Goal: Information Seeking & Learning: Find contact information

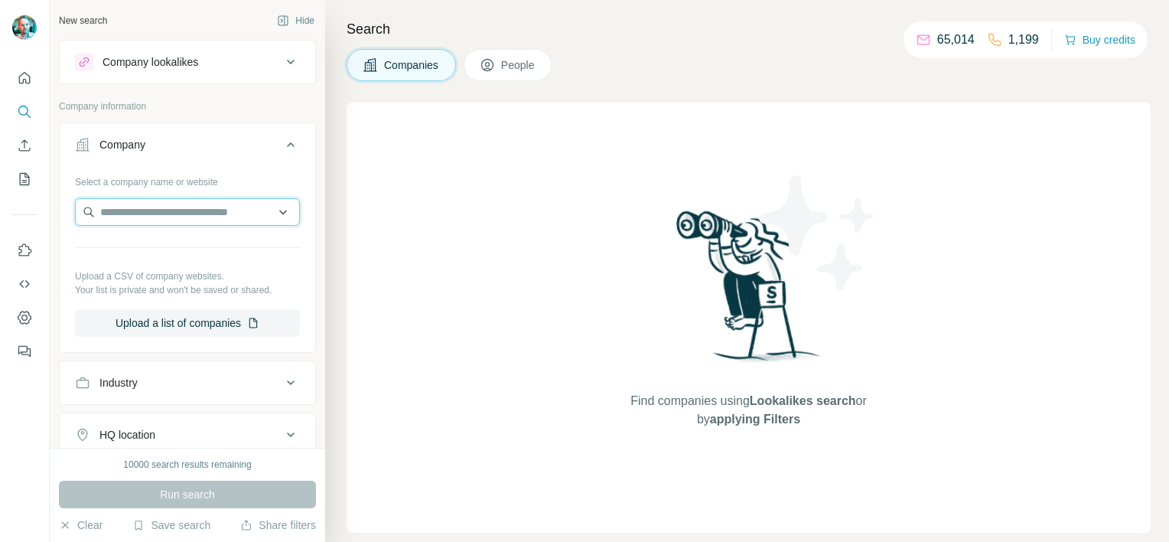
click at [147, 208] on input "text" at bounding box center [187, 212] width 225 height 28
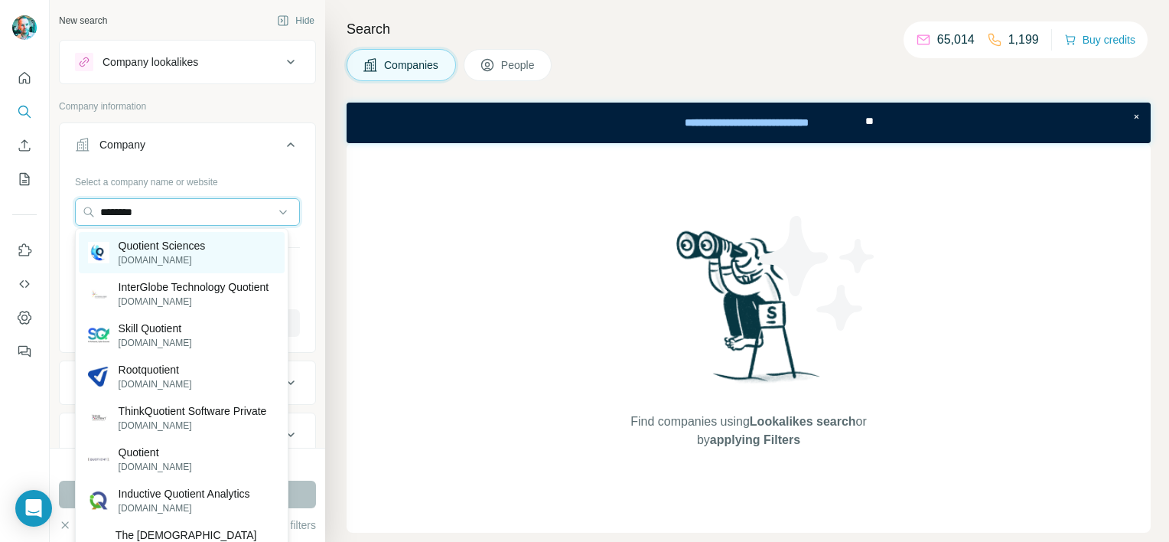
type input "********"
click at [156, 246] on p "Quotient Sciences" at bounding box center [162, 245] width 87 height 15
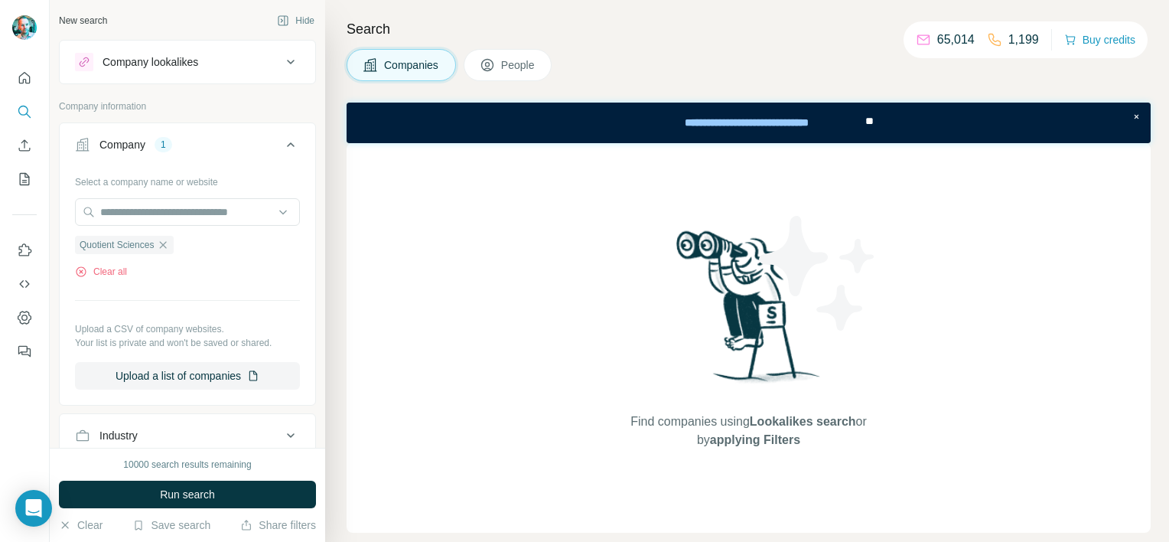
click at [499, 60] on button "People" at bounding box center [508, 65] width 89 height 32
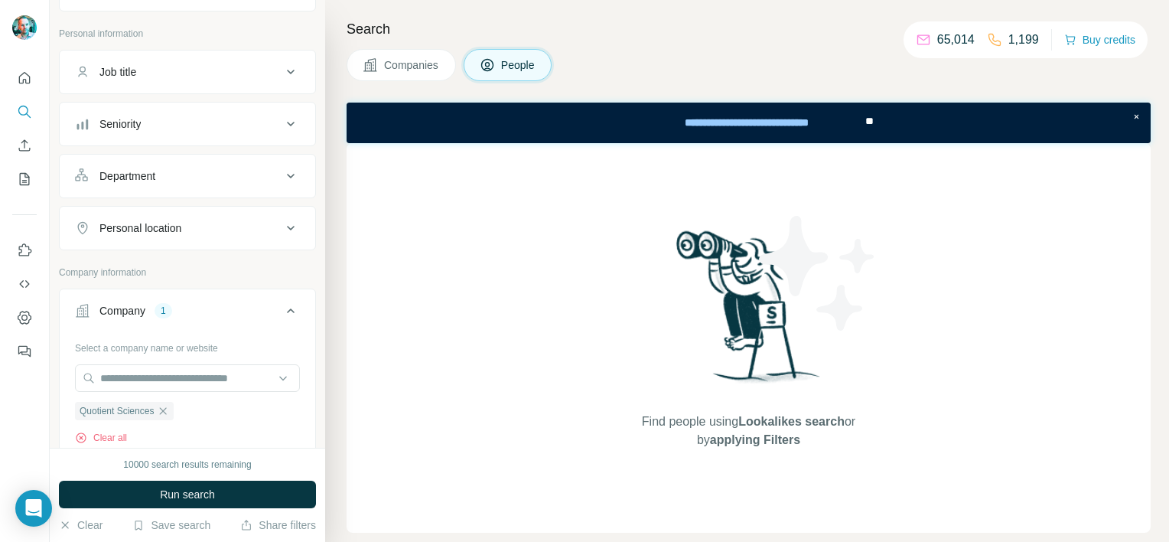
scroll to position [153, 0]
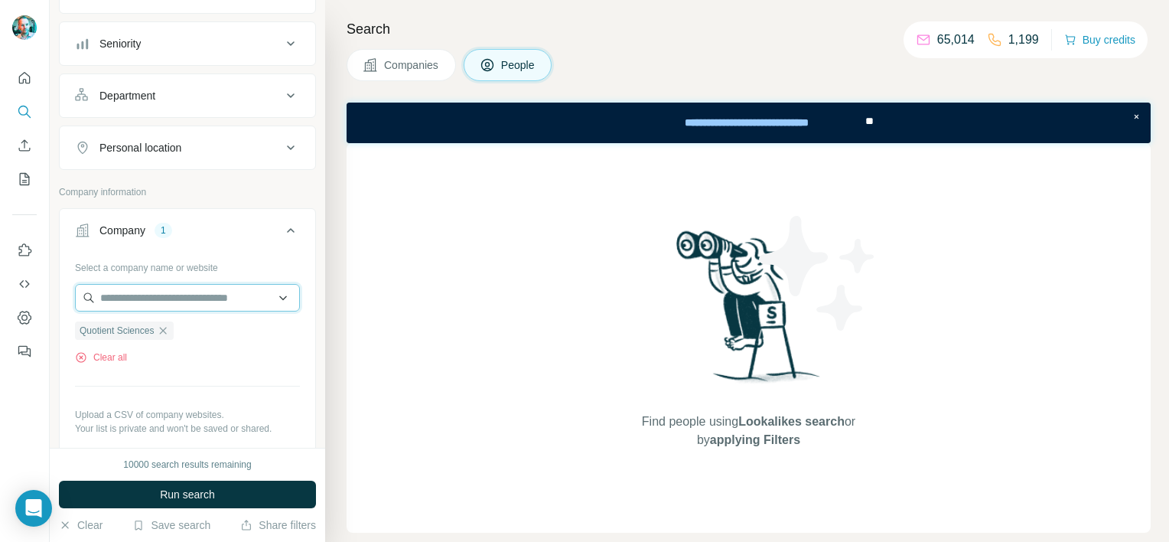
click at [194, 294] on input "text" at bounding box center [187, 298] width 225 height 28
type input "**********"
click at [291, 274] on div "Select a company name or website Quotient Sciences Clear all Upload a CSV of co…" at bounding box center [187, 371] width 255 height 233
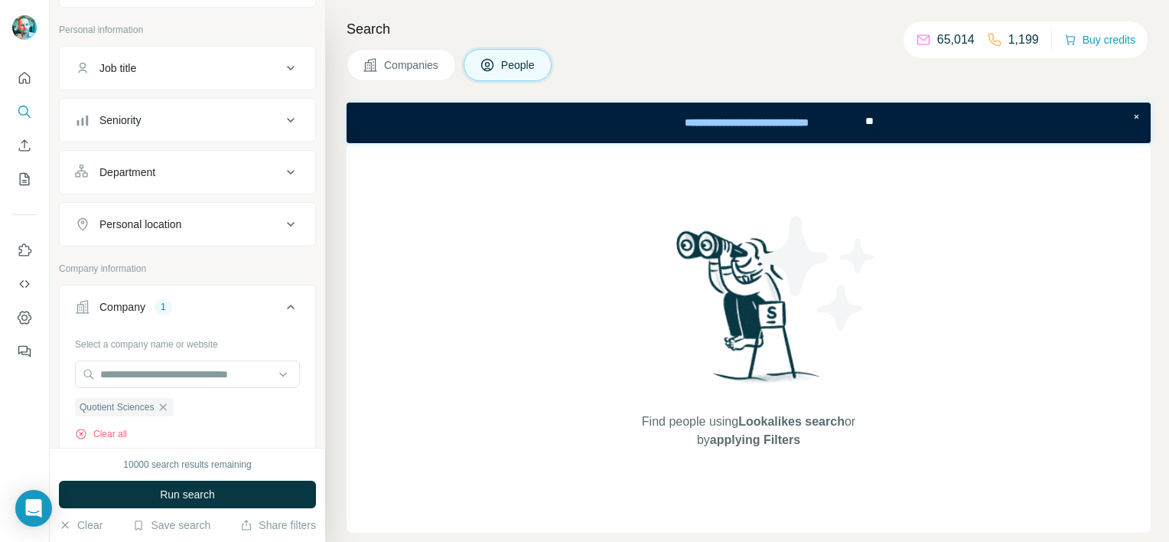
scroll to position [0, 0]
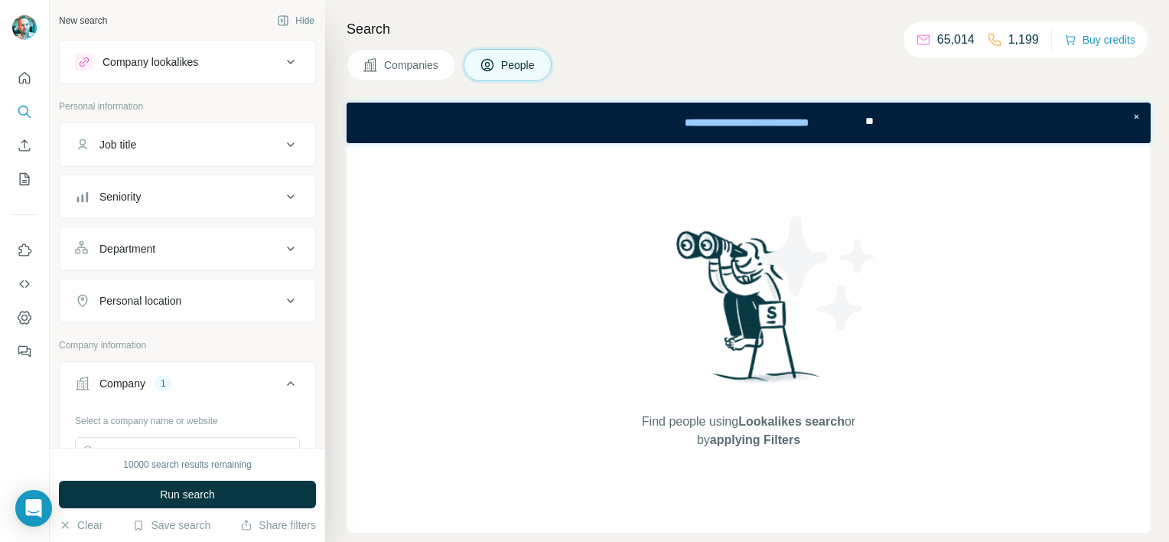
click at [287, 248] on icon at bounding box center [291, 248] width 8 height 5
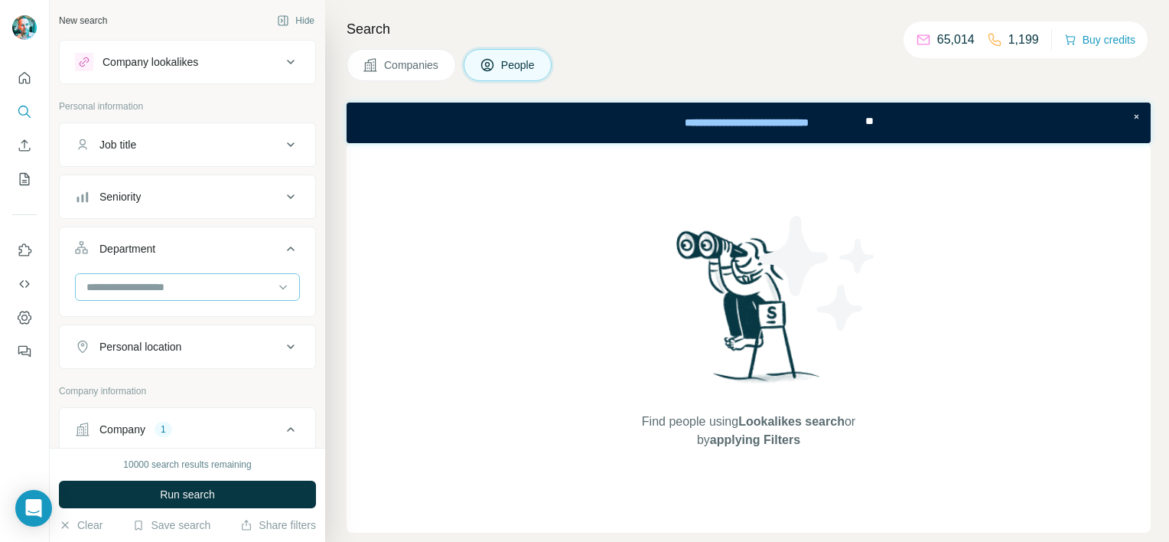
click at [194, 280] on input at bounding box center [179, 286] width 189 height 17
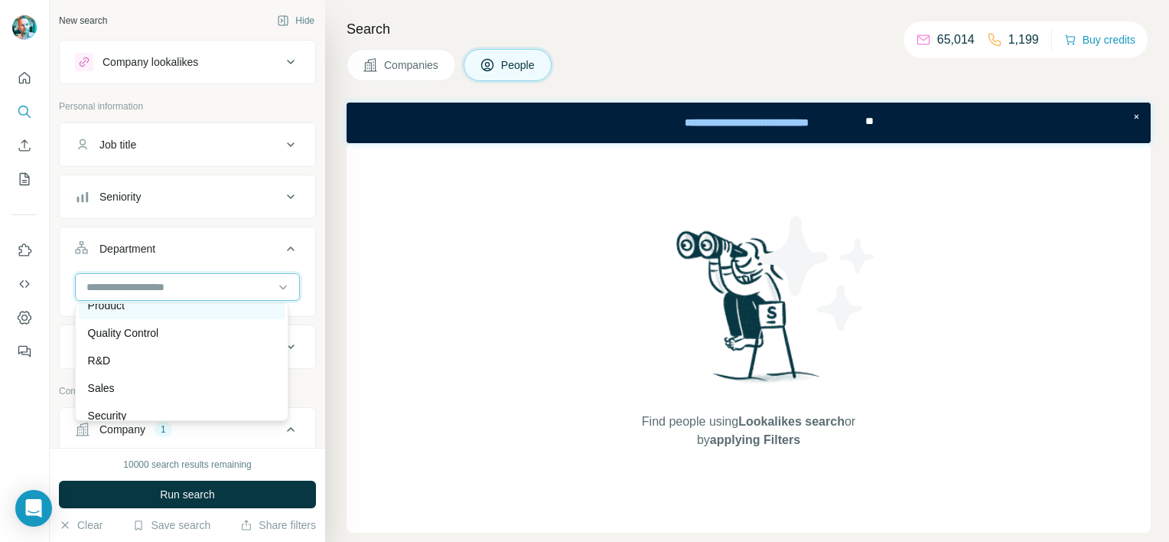
scroll to position [535, 0]
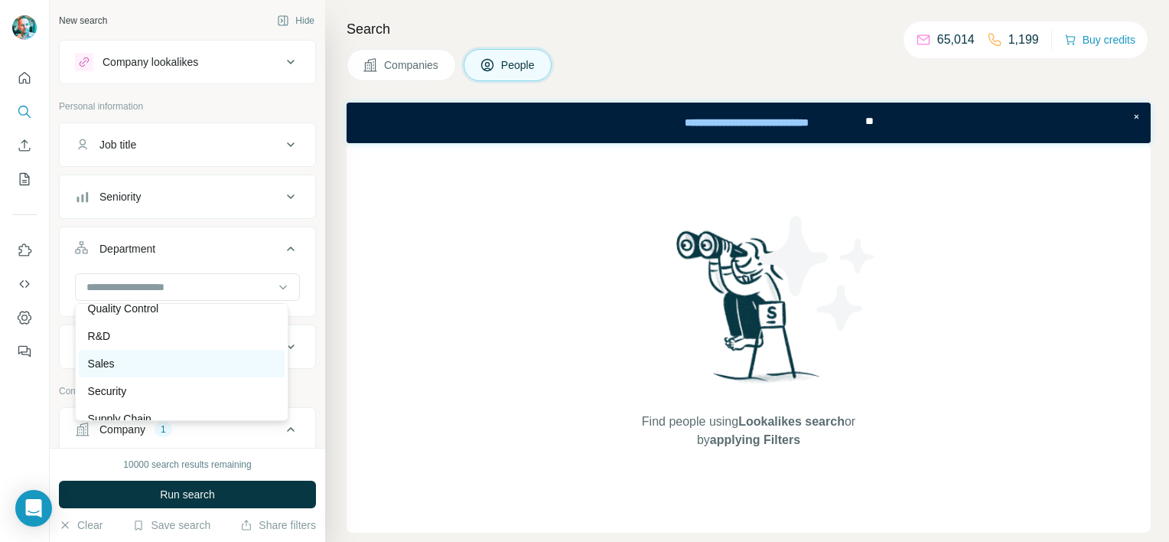
click at [116, 362] on div "Sales" at bounding box center [181, 363] width 187 height 15
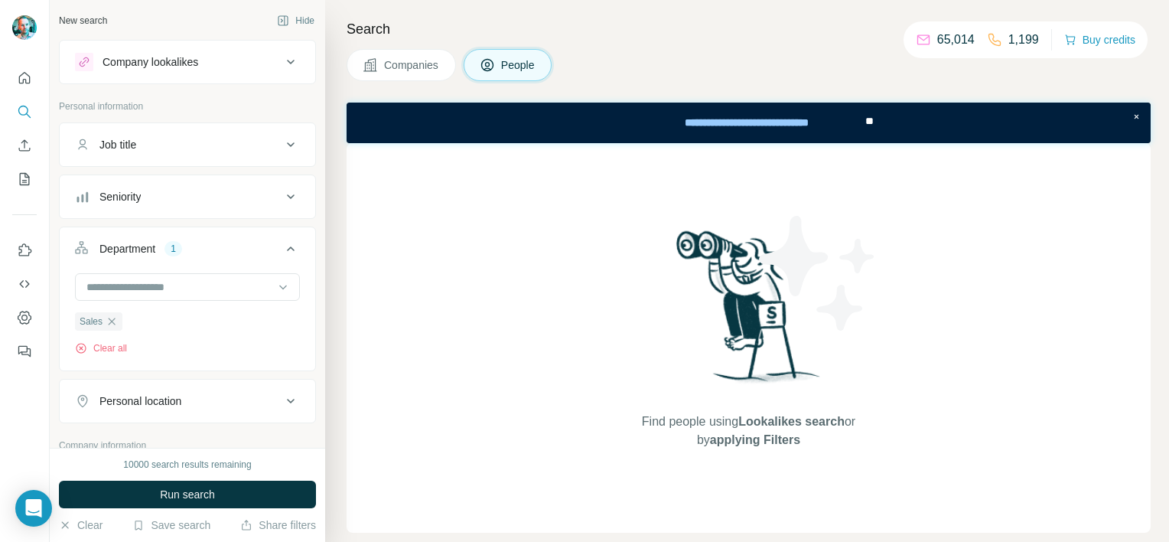
click at [281, 194] on icon at bounding box center [290, 196] width 18 height 18
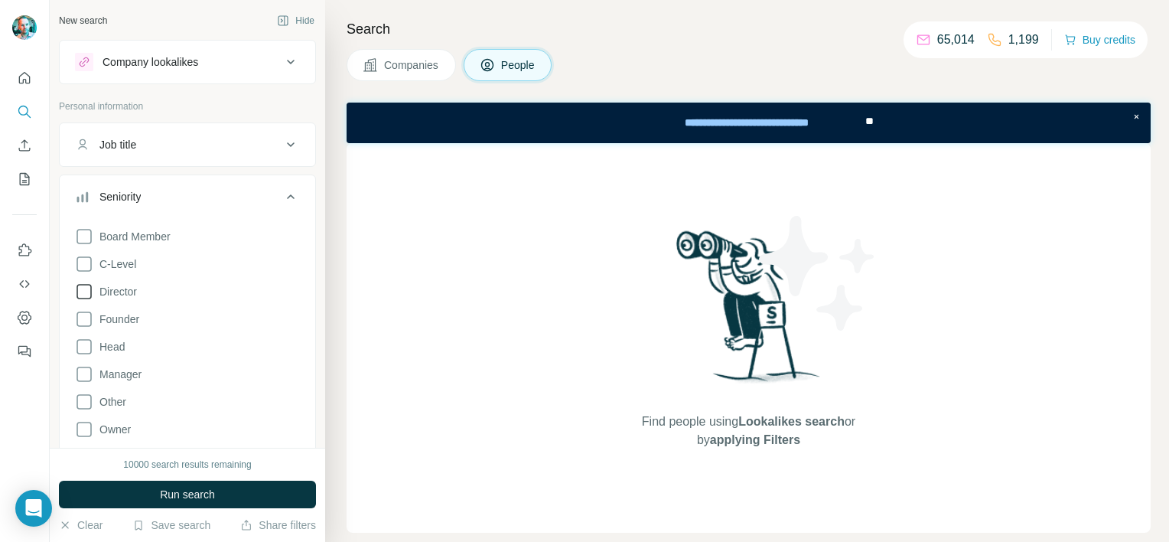
click at [83, 292] on icon at bounding box center [84, 291] width 18 height 18
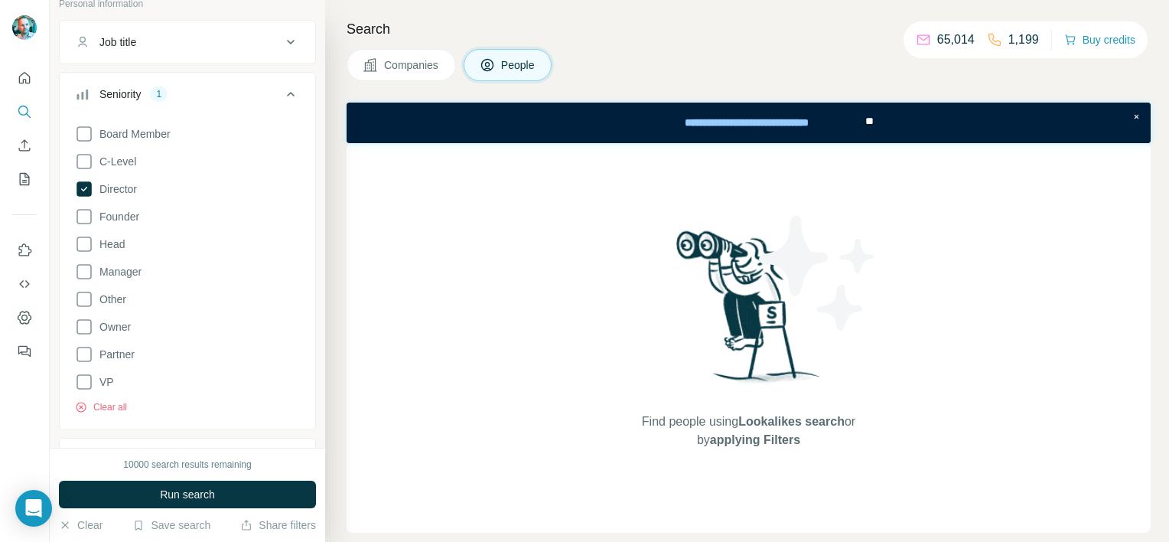
scroll to position [153, 0]
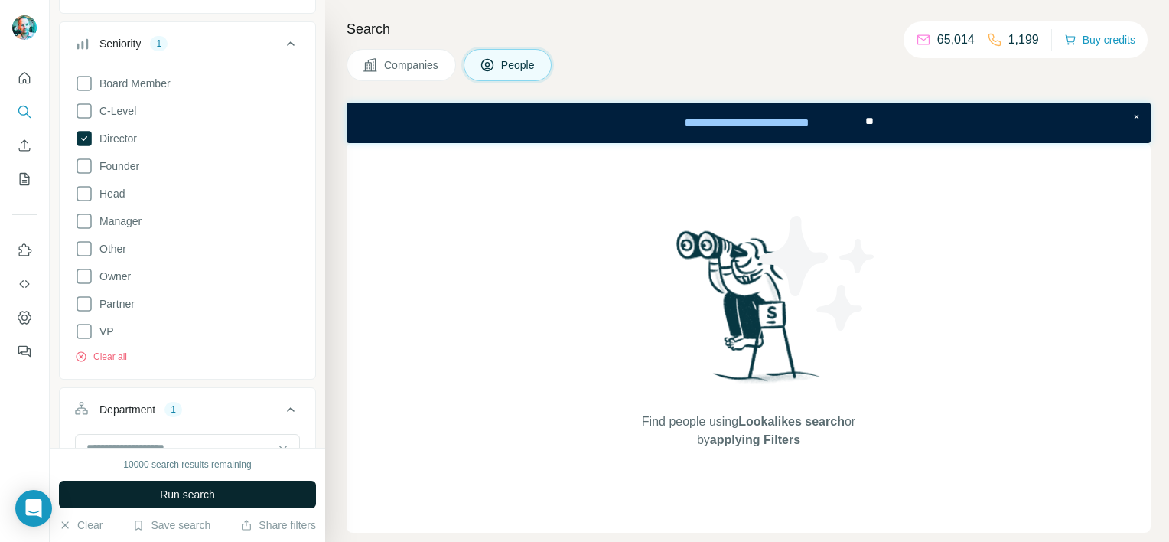
click at [151, 492] on button "Run search" at bounding box center [187, 494] width 257 height 28
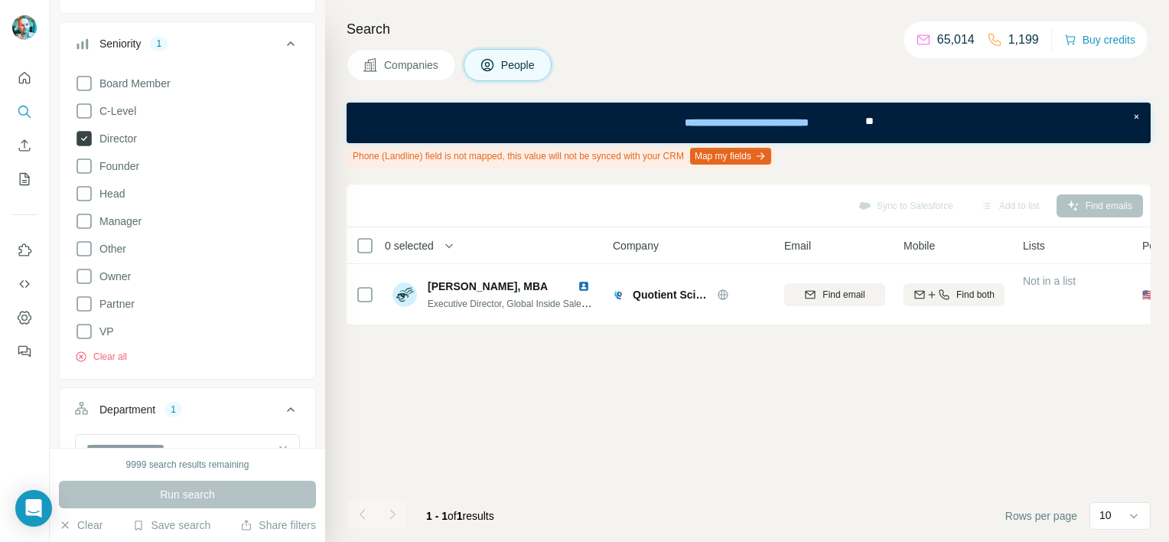
click at [86, 132] on icon at bounding box center [83, 138] width 15 height 15
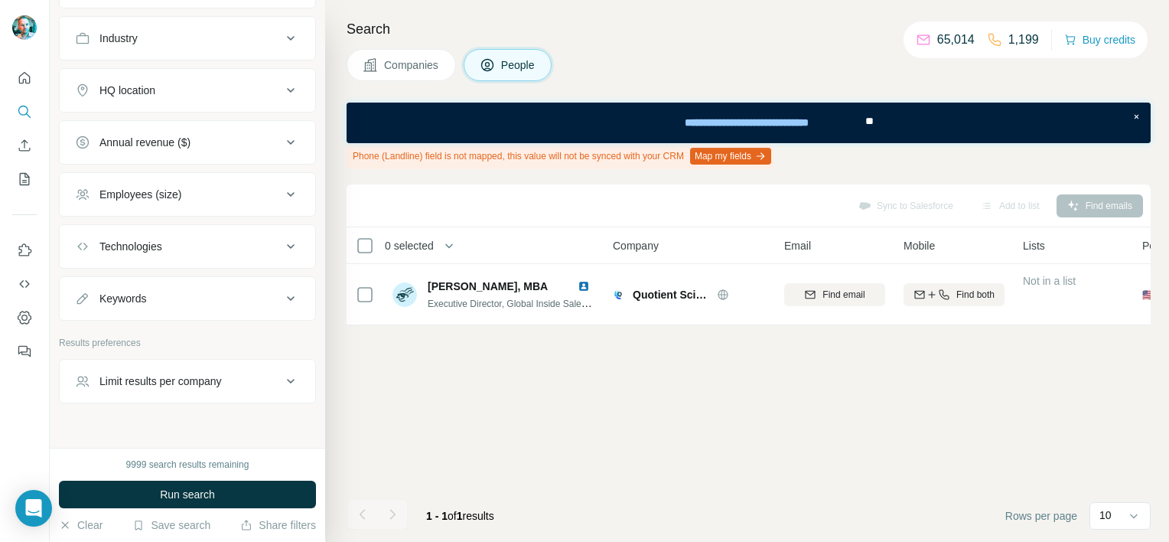
scroll to position [1049, 0]
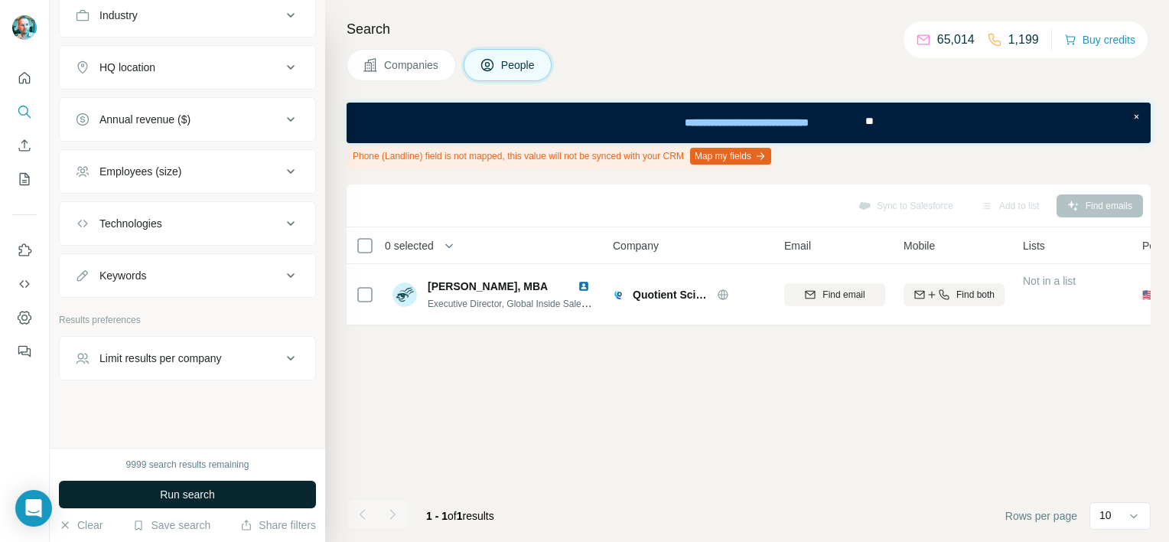
click at [206, 496] on span "Run search" at bounding box center [187, 493] width 55 height 15
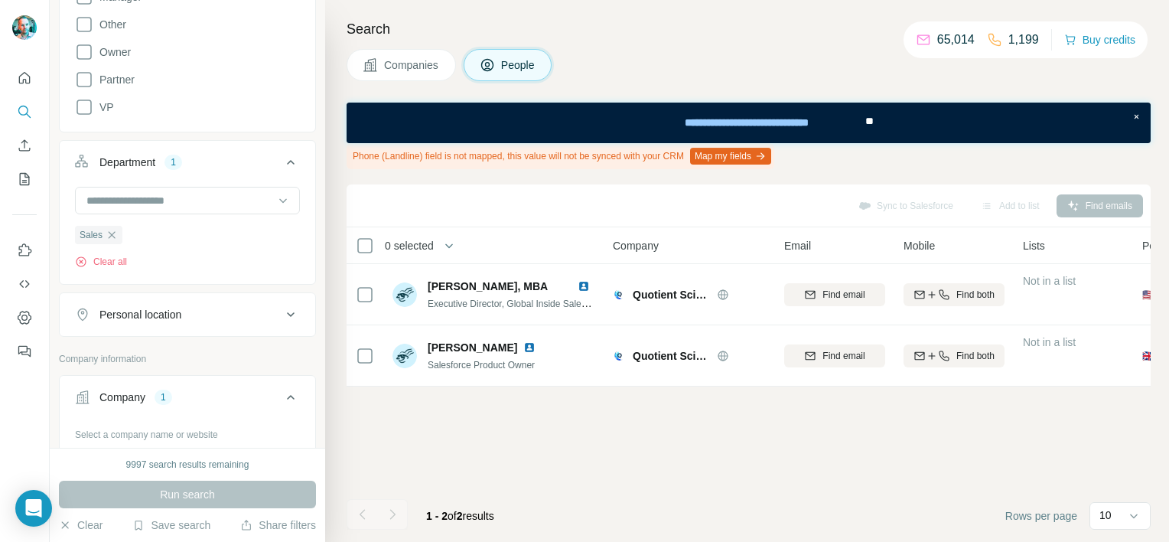
scroll to position [361, 0]
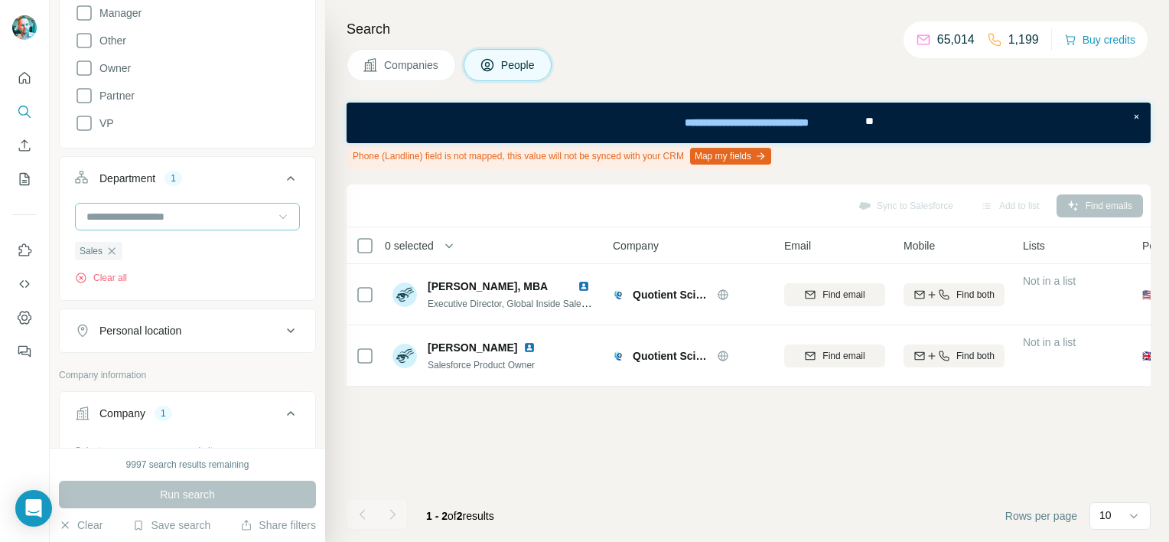
click at [275, 214] on icon at bounding box center [282, 216] width 15 height 15
click at [520, 61] on span "People" at bounding box center [518, 64] width 35 height 15
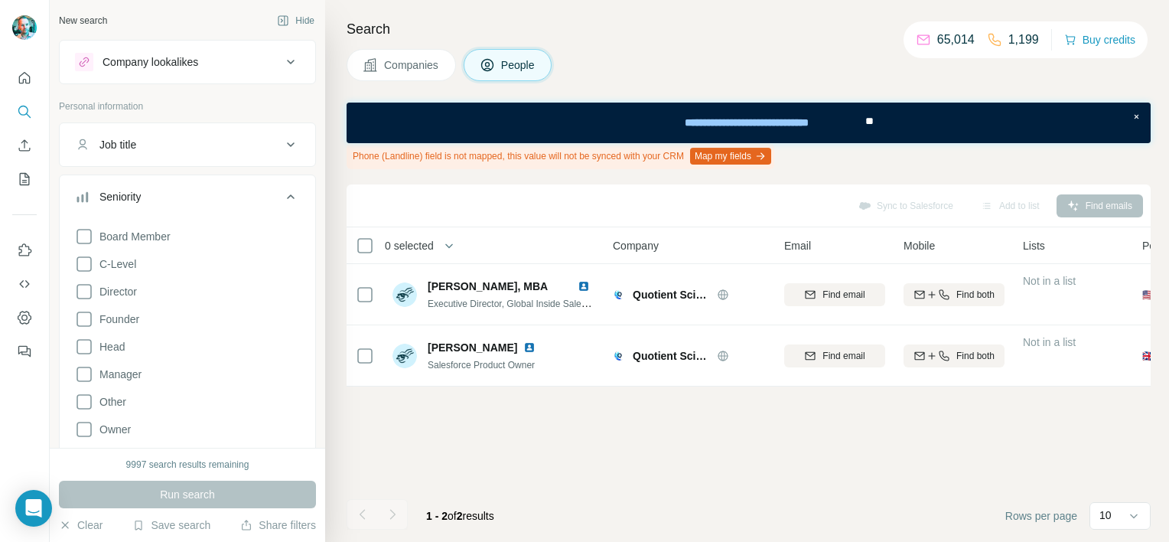
click at [183, 148] on div "Job title" at bounding box center [178, 144] width 207 height 15
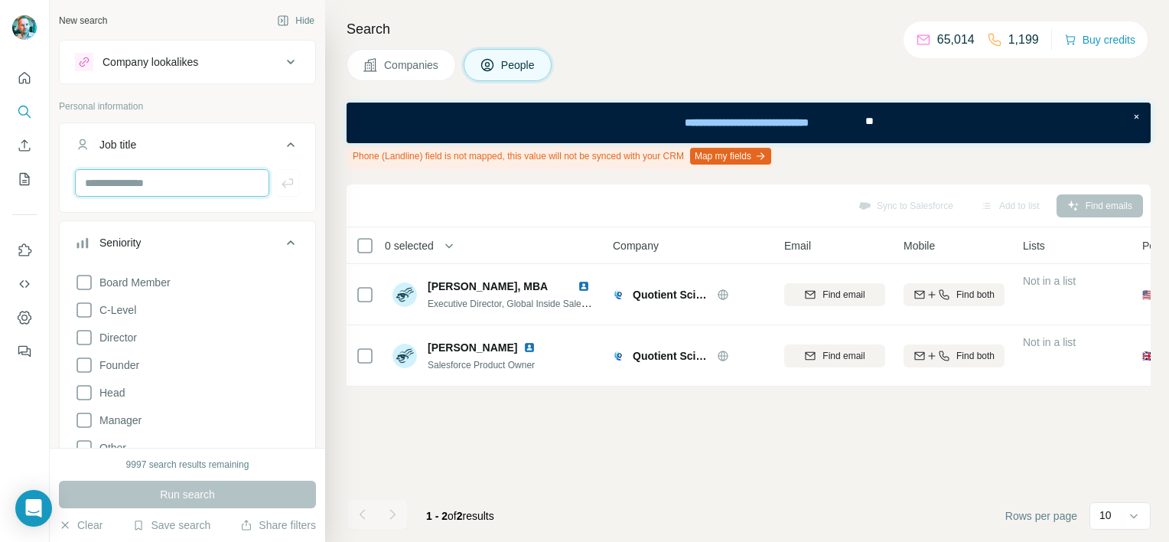
click at [140, 186] on input "text" at bounding box center [172, 183] width 194 height 28
type input "**********"
click at [280, 181] on icon "button" at bounding box center [287, 182] width 15 height 15
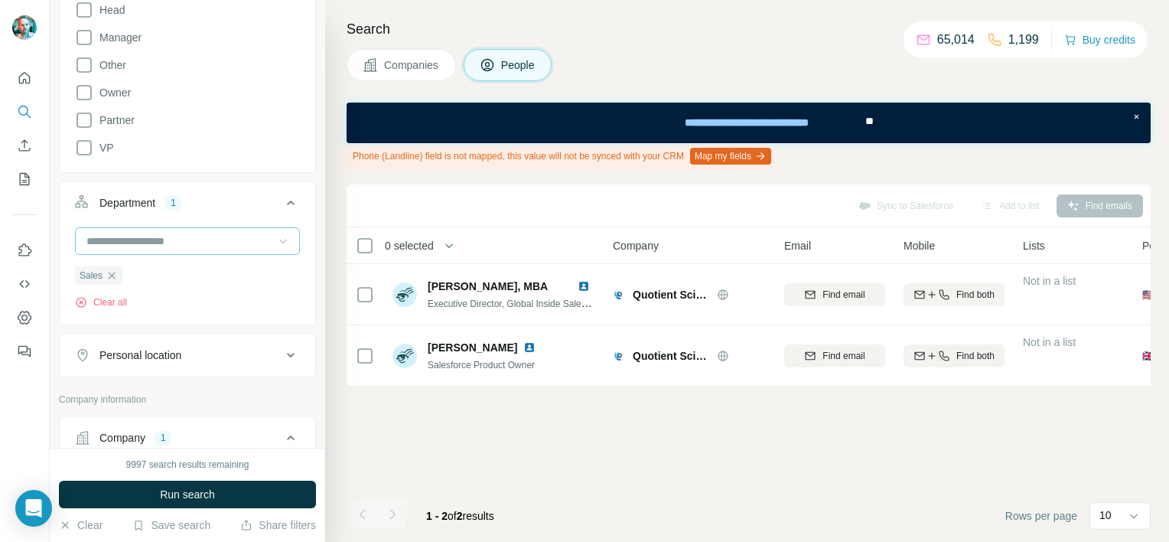
scroll to position [459, 0]
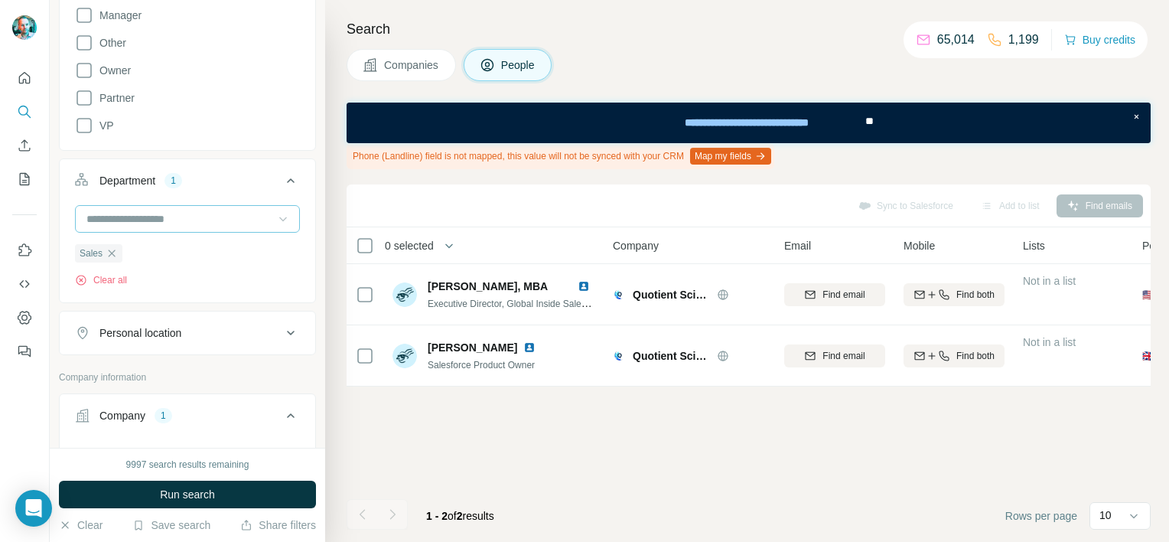
click at [110, 252] on icon "button" at bounding box center [112, 252] width 7 height 7
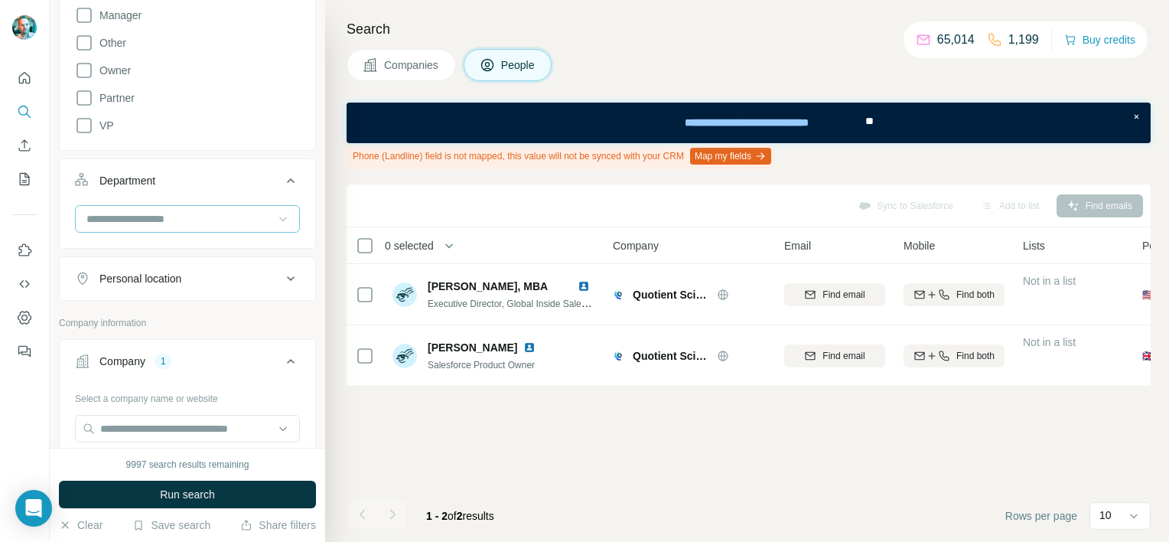
scroll to position [535, 0]
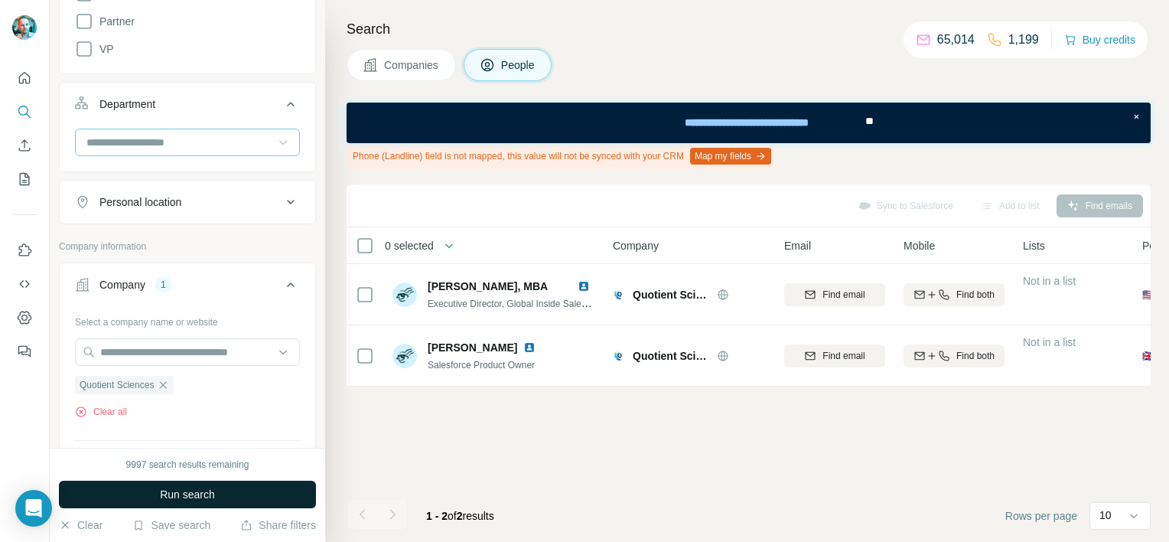
click at [208, 489] on span "Run search" at bounding box center [187, 493] width 55 height 15
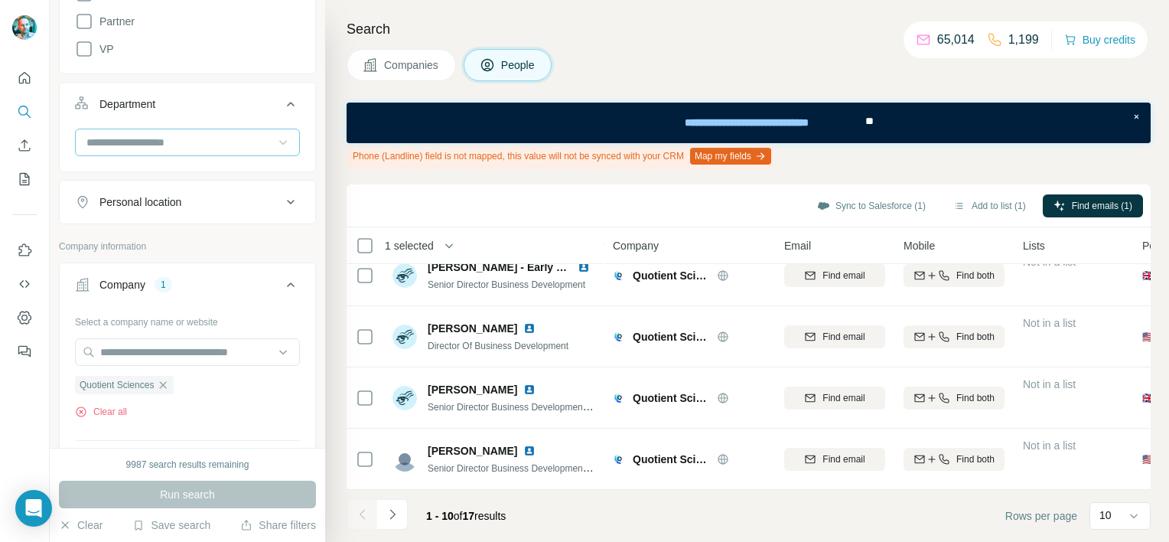
scroll to position [394, 0]
click at [398, 513] on icon "Navigate to next page" at bounding box center [392, 513] width 15 height 15
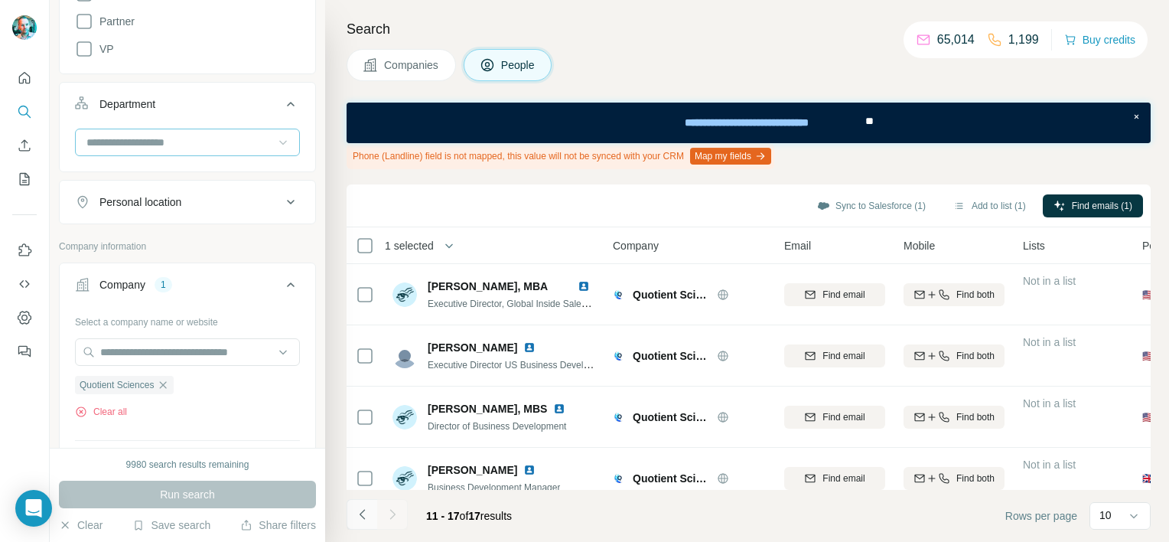
click at [361, 520] on icon "Navigate to previous page" at bounding box center [362, 513] width 15 height 15
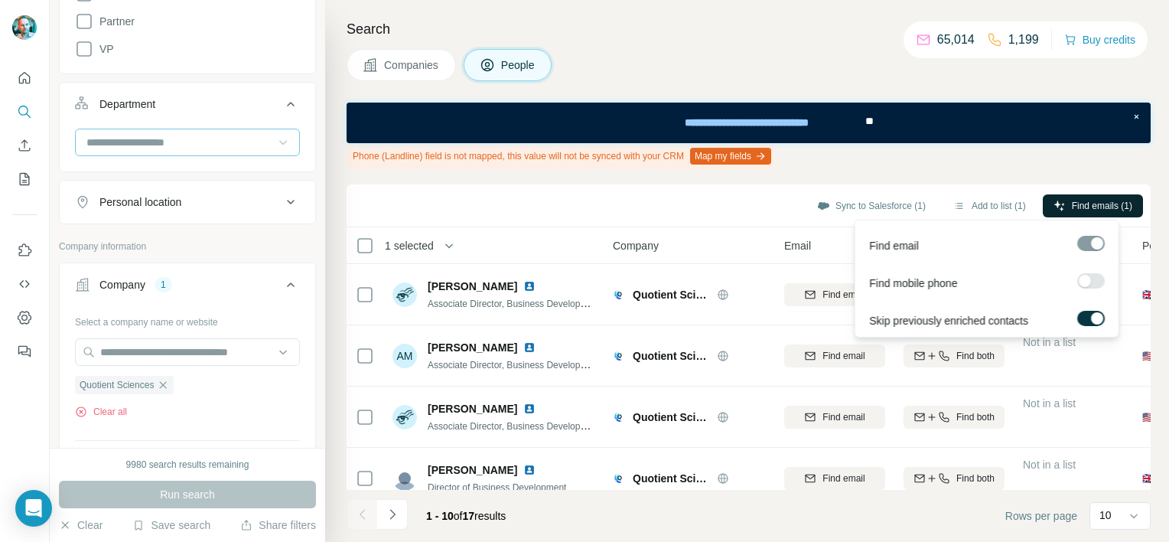
click at [1109, 199] on span "Find emails (1)" at bounding box center [1102, 206] width 60 height 14
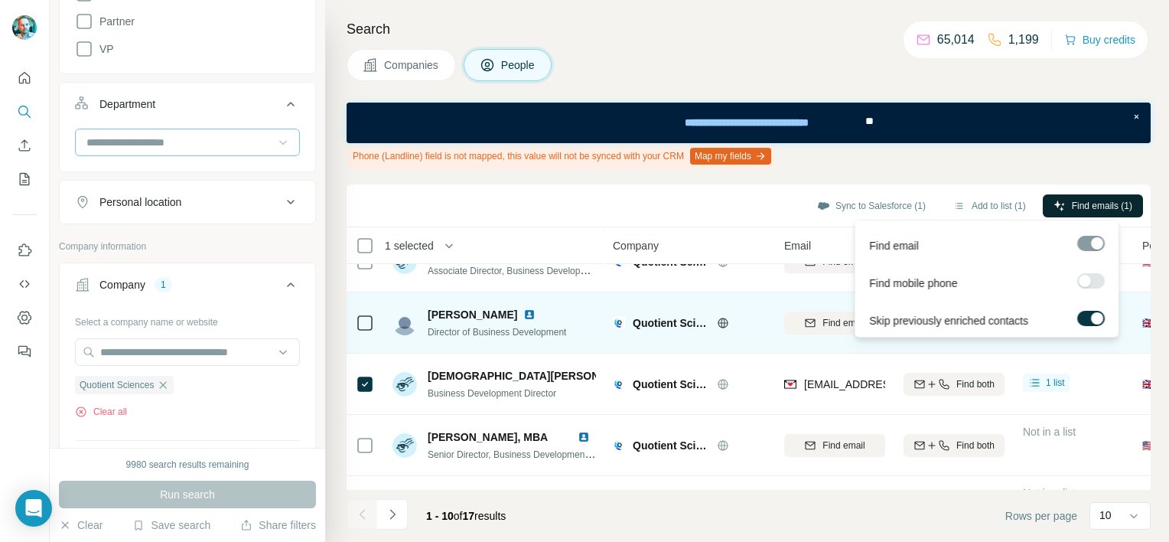
scroll to position [153, 0]
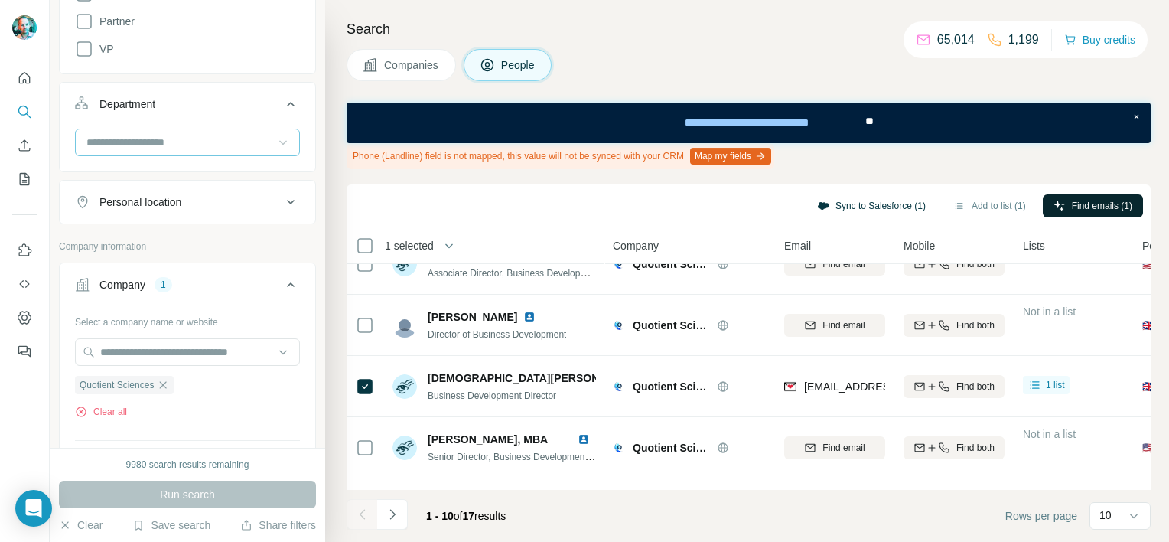
click at [878, 204] on button "Sync to Salesforce (1)" at bounding box center [871, 205] width 130 height 23
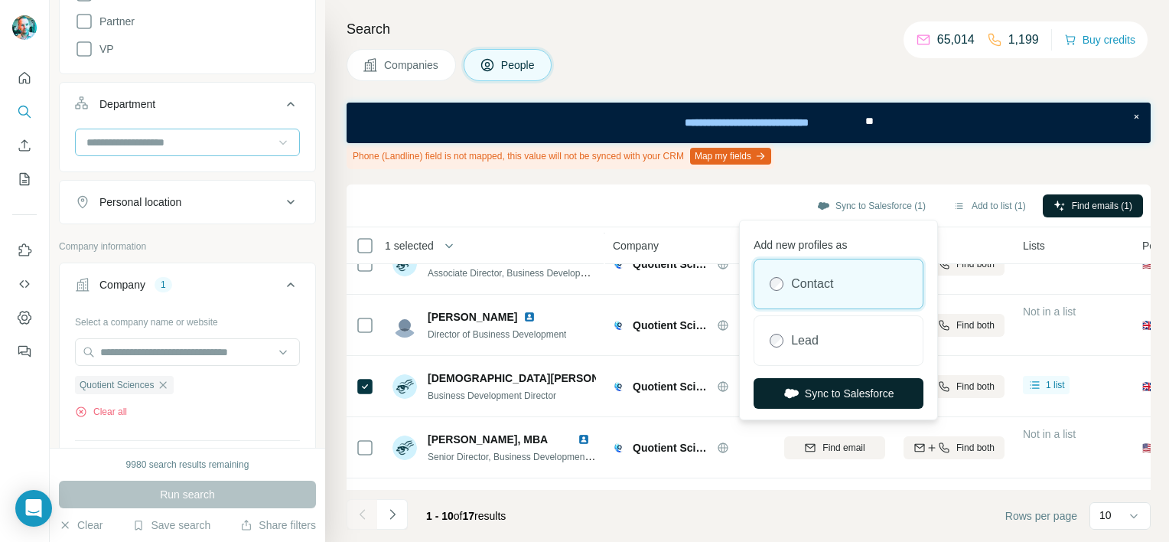
click at [859, 389] on button "Sync to Salesforce" at bounding box center [838, 393] width 170 height 31
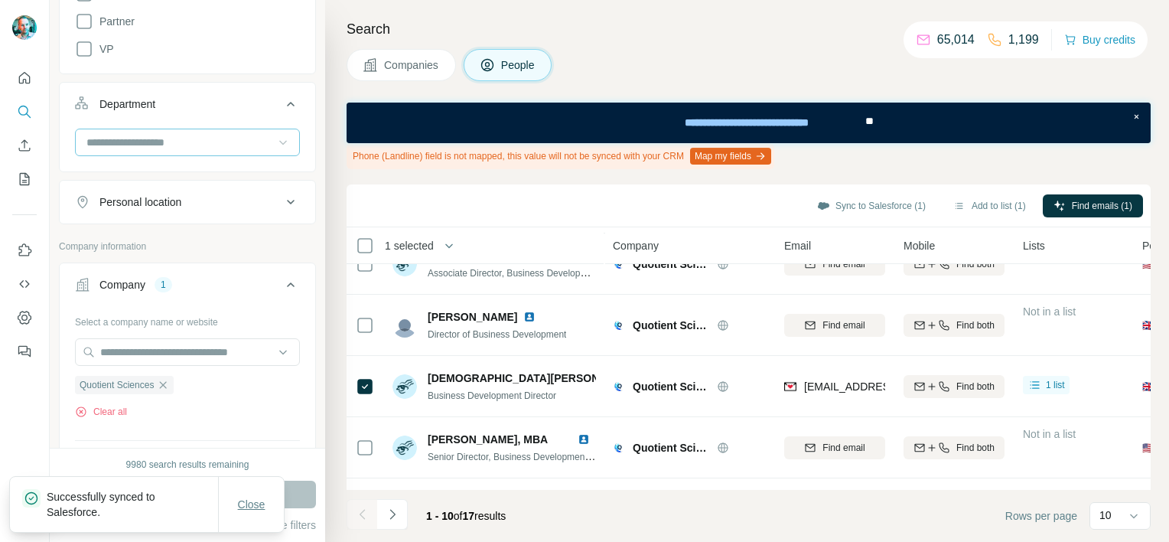
click at [262, 503] on span "Close" at bounding box center [252, 503] width 28 height 15
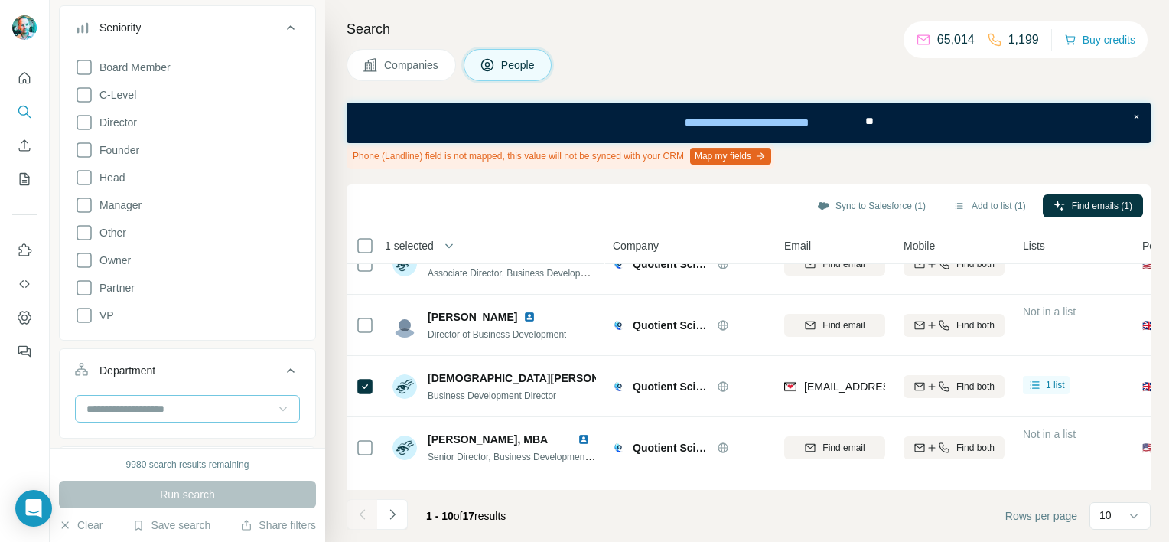
scroll to position [76, 0]
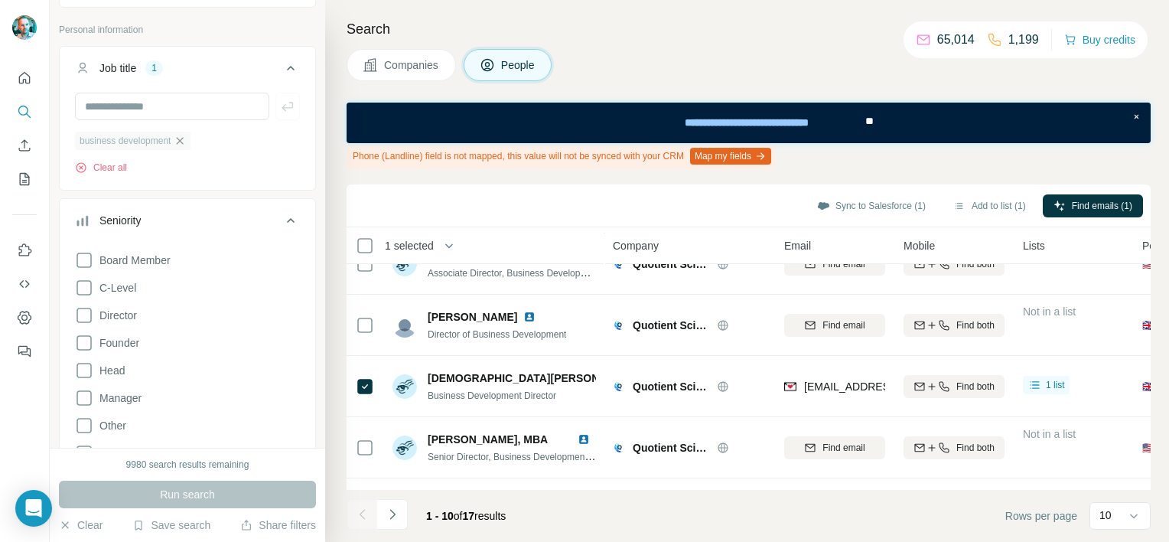
click at [184, 140] on icon "button" at bounding box center [180, 140] width 7 height 7
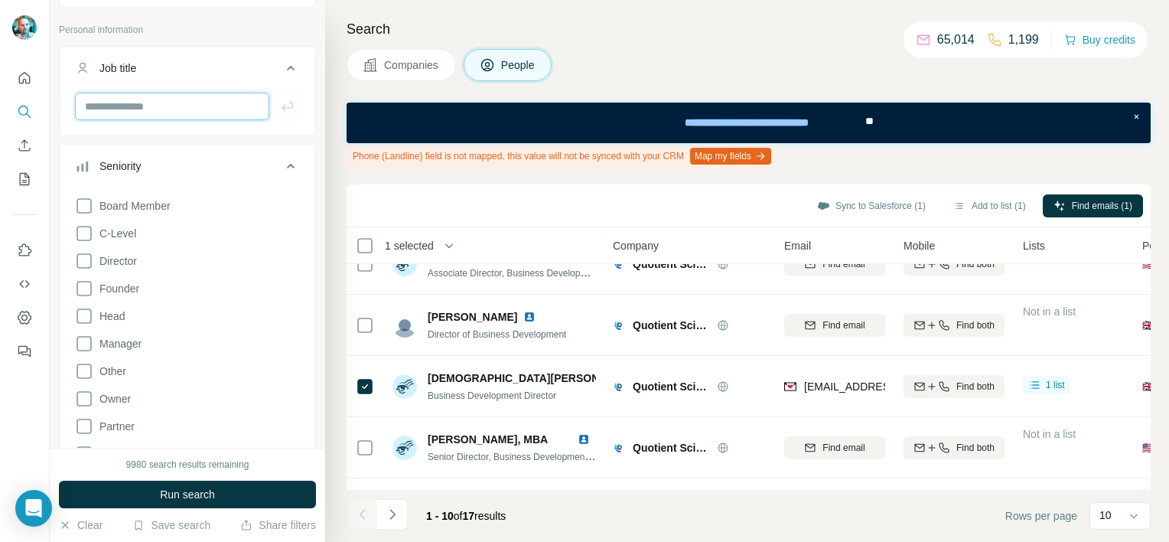
click at [144, 110] on input "text" at bounding box center [172, 107] width 194 height 28
click at [152, 103] on input "text" at bounding box center [172, 107] width 194 height 28
type input "********"
click at [283, 103] on icon "button" at bounding box center [287, 106] width 15 height 15
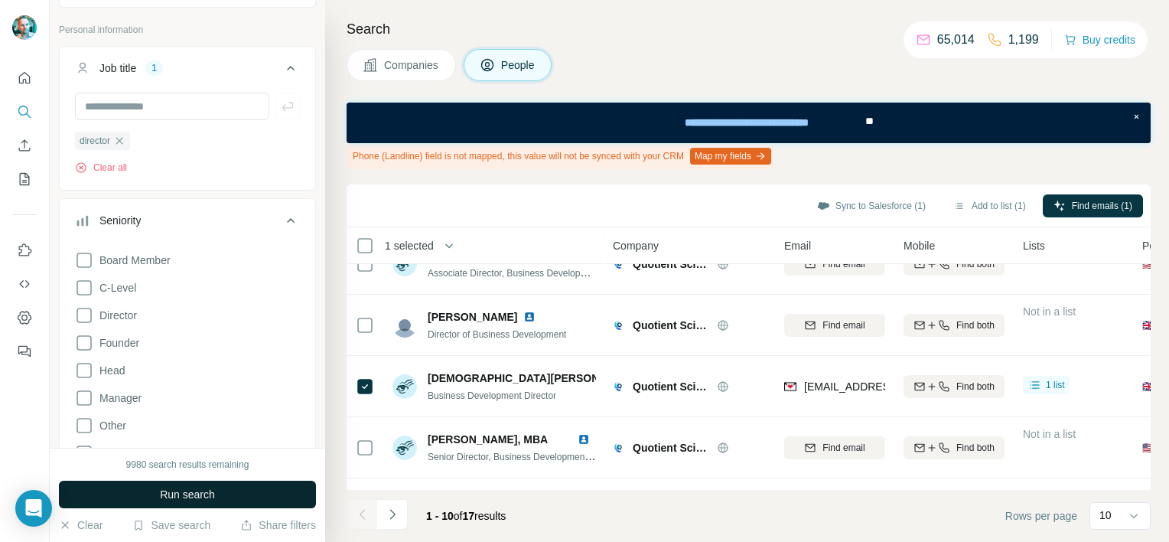
click at [186, 495] on span "Run search" at bounding box center [187, 493] width 55 height 15
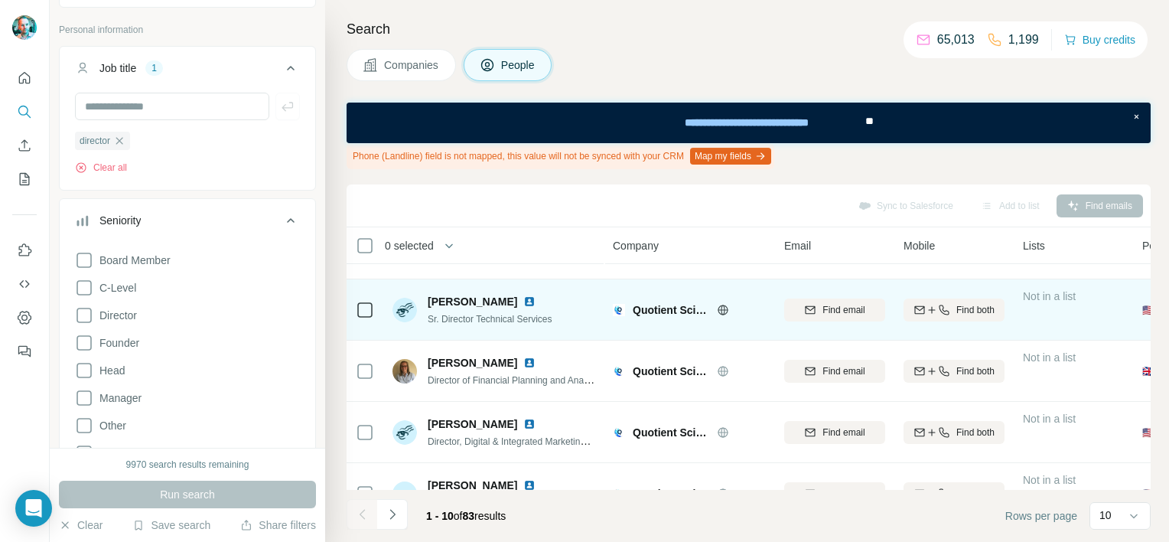
scroll to position [382, 0]
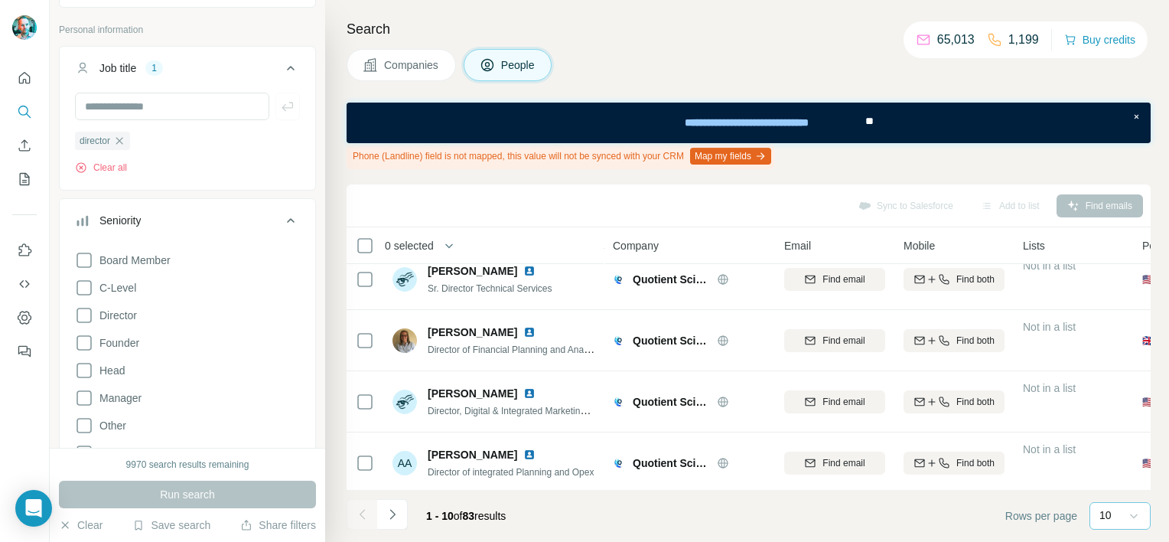
click at [1128, 517] on icon at bounding box center [1133, 515] width 15 height 15
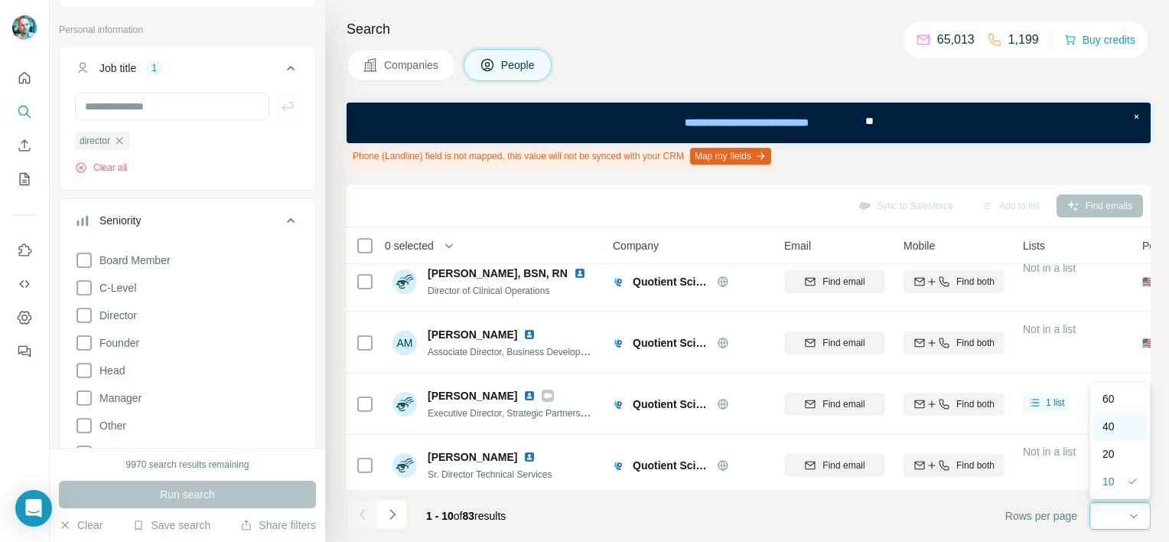
scroll to position [0, 0]
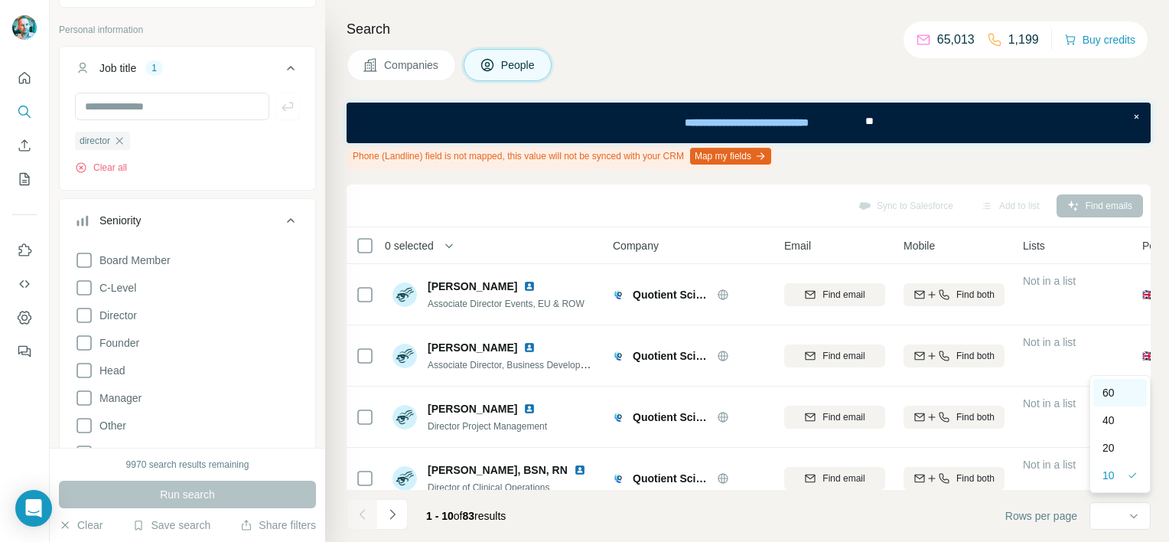
click at [1117, 391] on div "60" at bounding box center [1119, 392] width 35 height 15
click at [456, 248] on icon "button" at bounding box center [448, 245] width 15 height 15
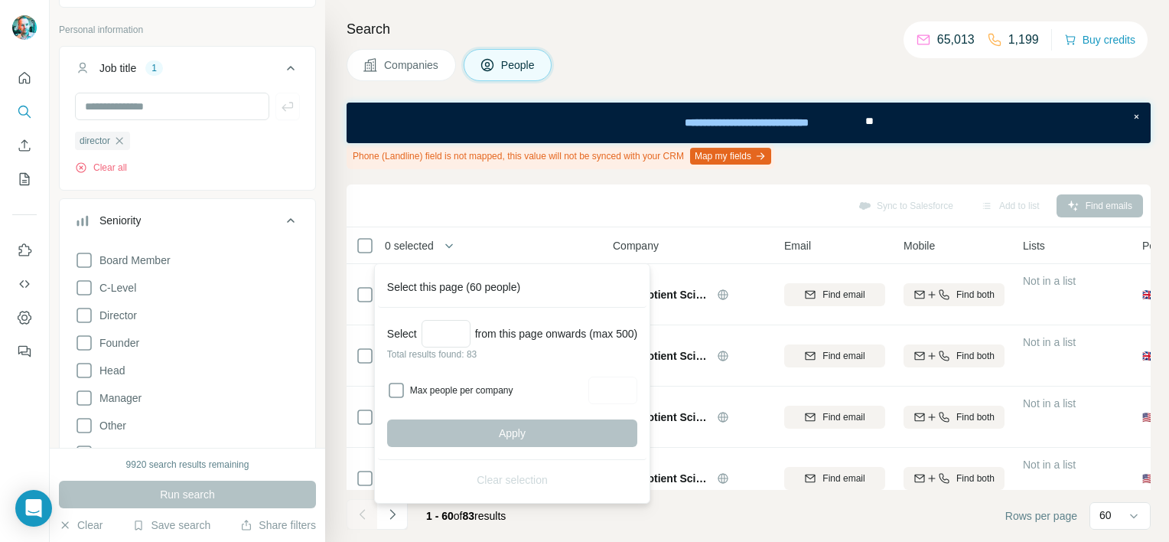
click at [510, 227] on th "0 selected" at bounding box center [469, 245] width 245 height 37
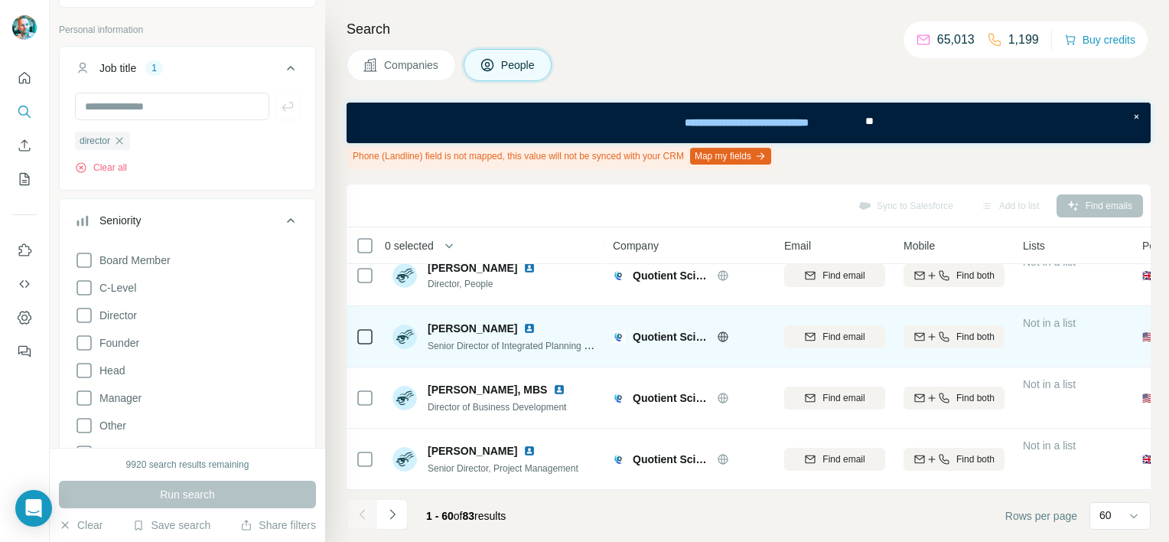
scroll to position [3454, 0]
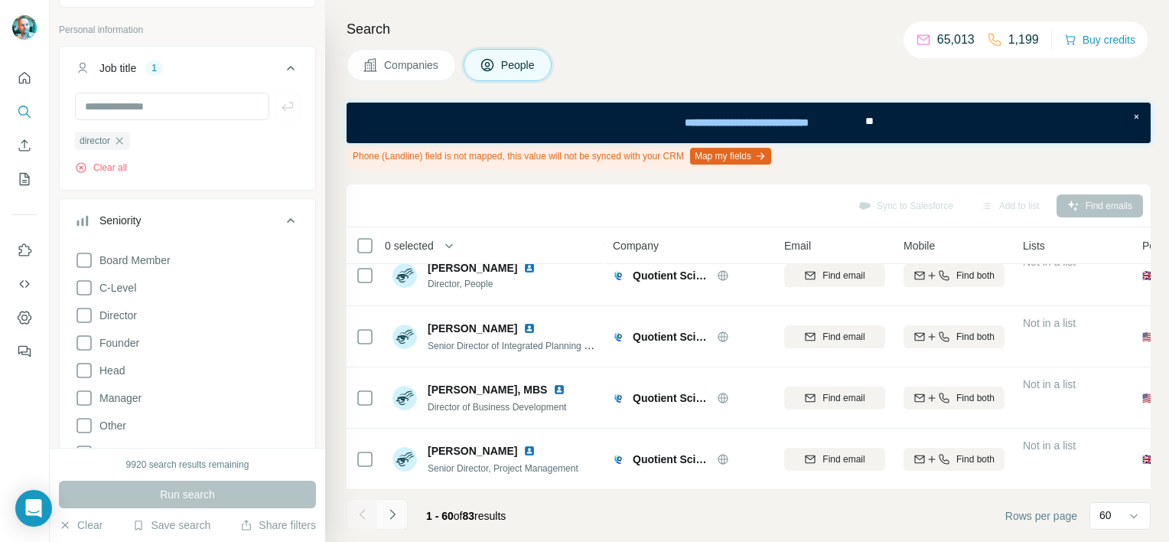
click at [401, 512] on button "Navigate to next page" at bounding box center [392, 514] width 31 height 31
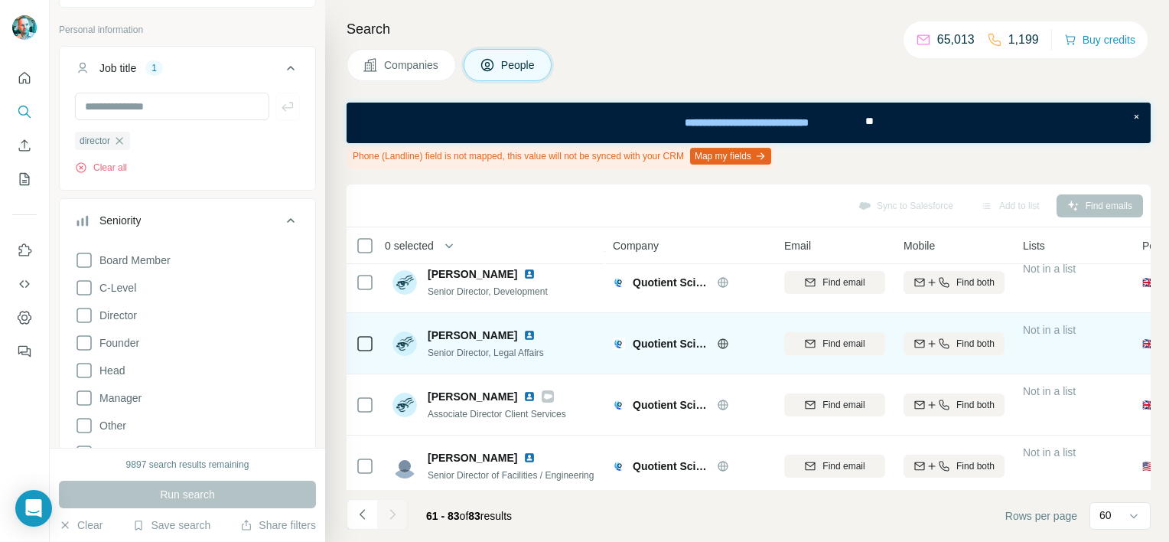
scroll to position [1189, 0]
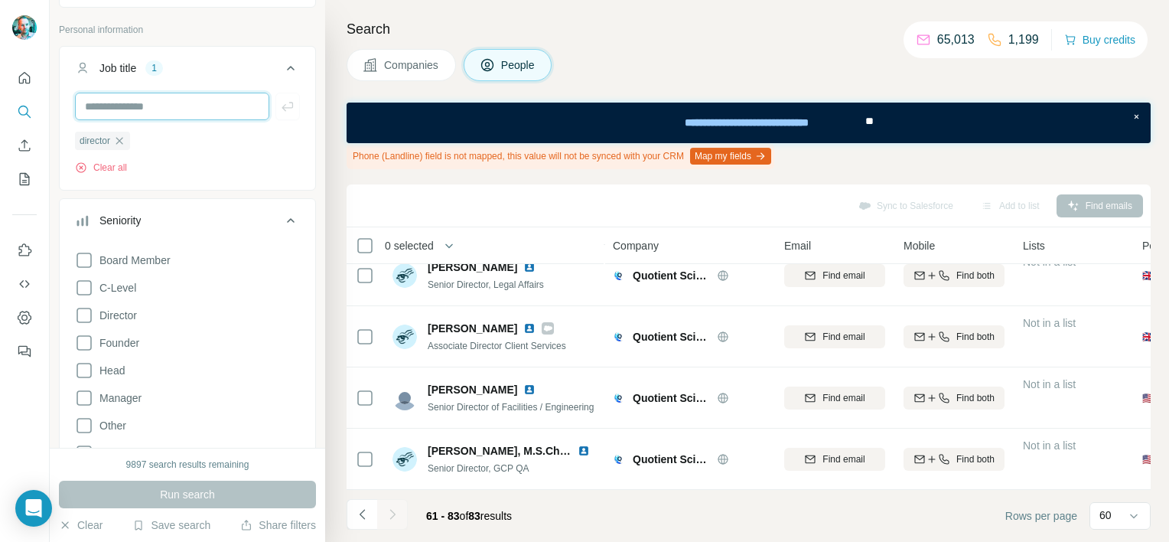
click at [120, 104] on input "text" at bounding box center [172, 107] width 194 height 28
type input "********"
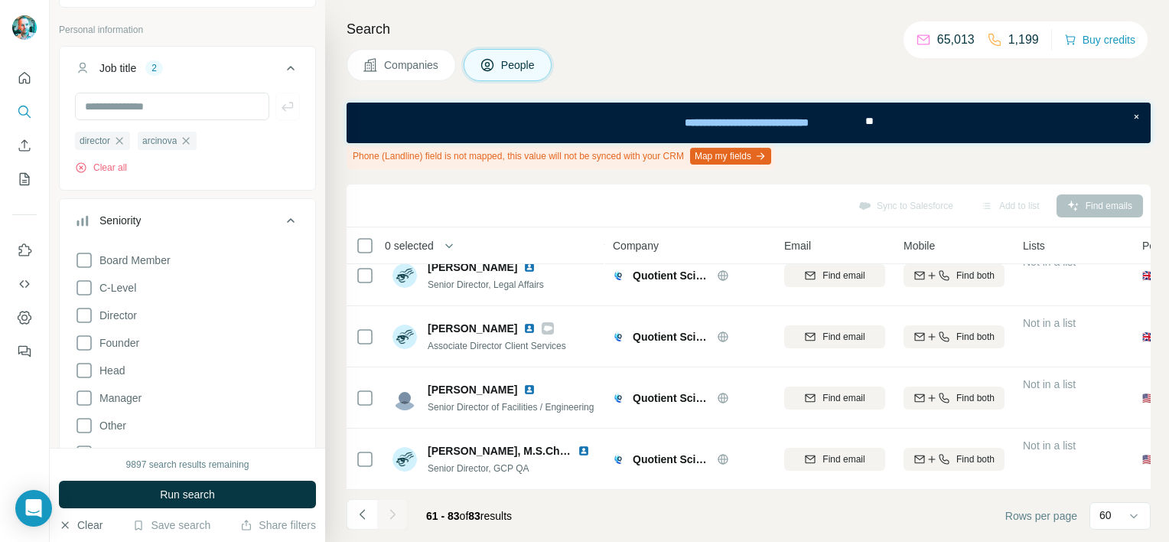
drag, startPoint x: 150, startPoint y: 529, endPoint x: 73, endPoint y: 528, distance: 76.5
click at [72, 529] on div "Clear Save search Share filters" at bounding box center [187, 524] width 257 height 15
click at [76, 526] on button "Clear" at bounding box center [81, 524] width 44 height 15
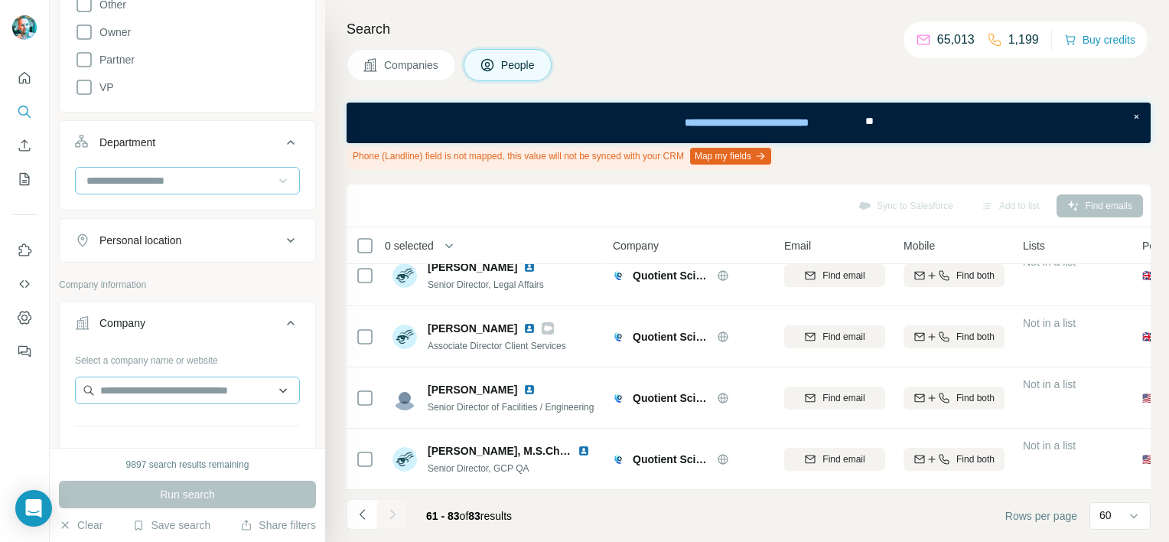
scroll to position [459, 0]
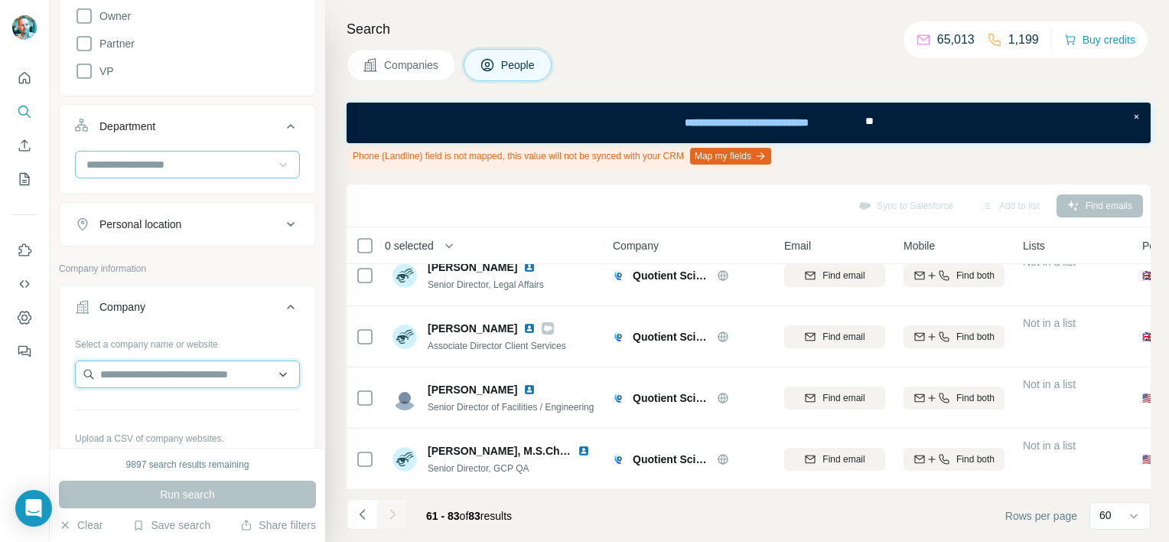
click at [131, 379] on input "text" at bounding box center [187, 374] width 225 height 28
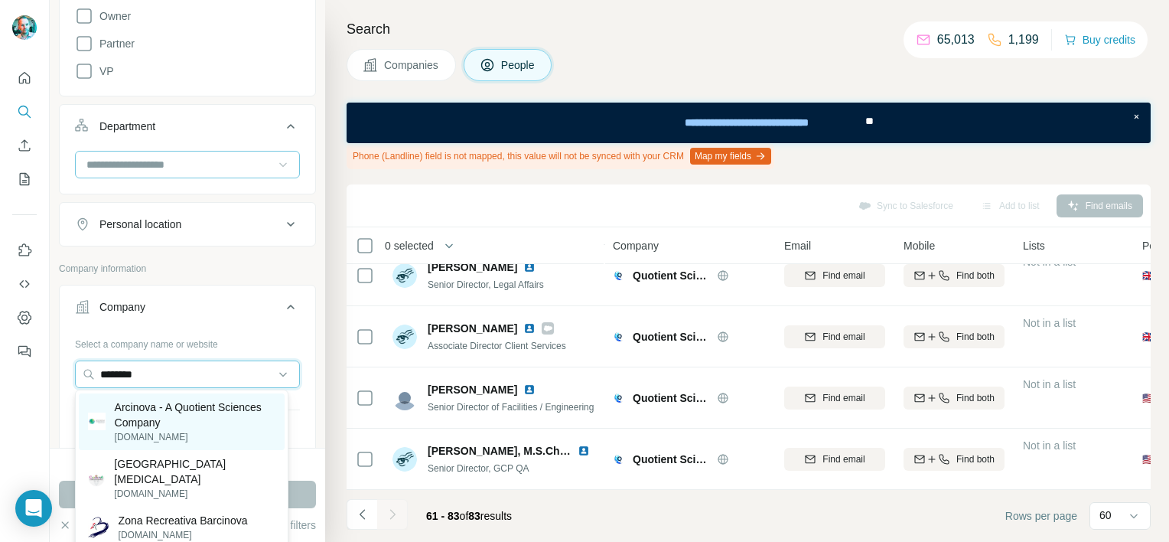
type input "********"
click at [155, 422] on p "Arcinova - A Quotient Sciences Company" at bounding box center [195, 414] width 161 height 31
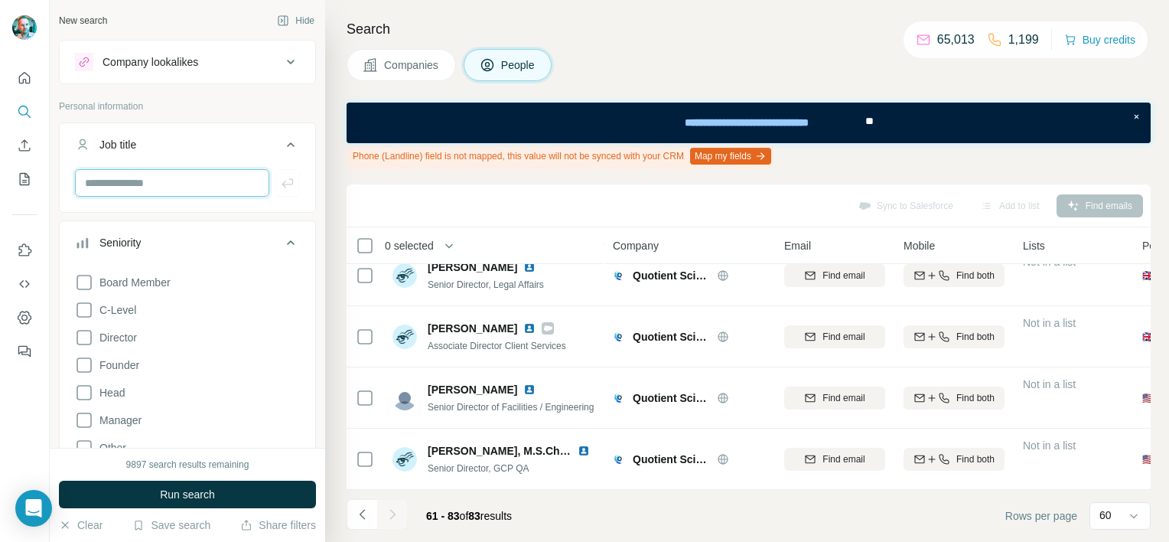
click at [117, 184] on input "text" at bounding box center [172, 183] width 194 height 28
type input "**********"
drag, startPoint x: 276, startPoint y: 182, endPoint x: 272, endPoint y: 192, distance: 11.0
click at [280, 183] on icon "button" at bounding box center [287, 182] width 15 height 15
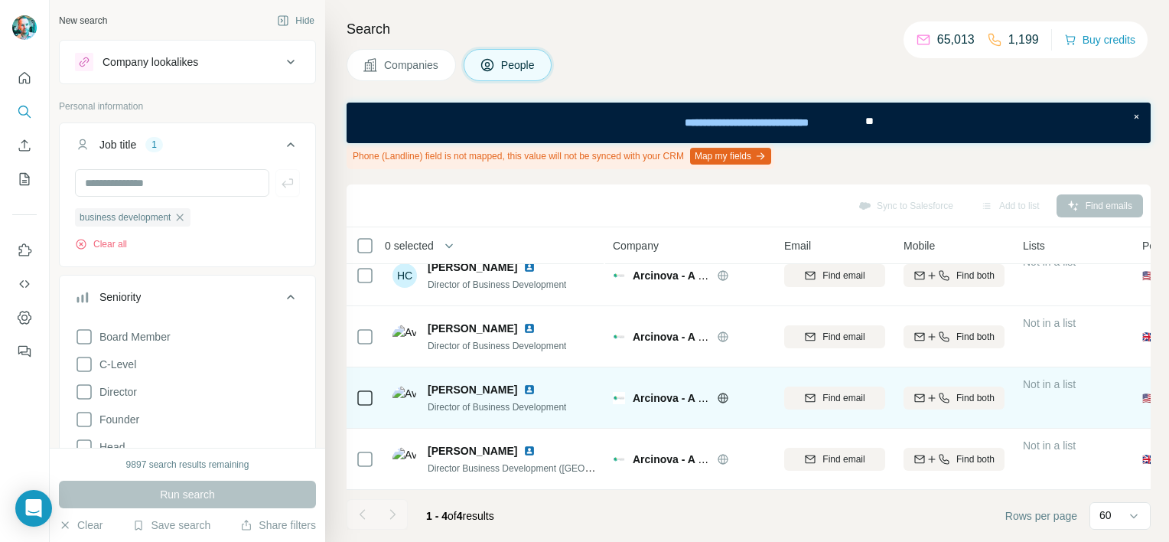
scroll to position [27, 0]
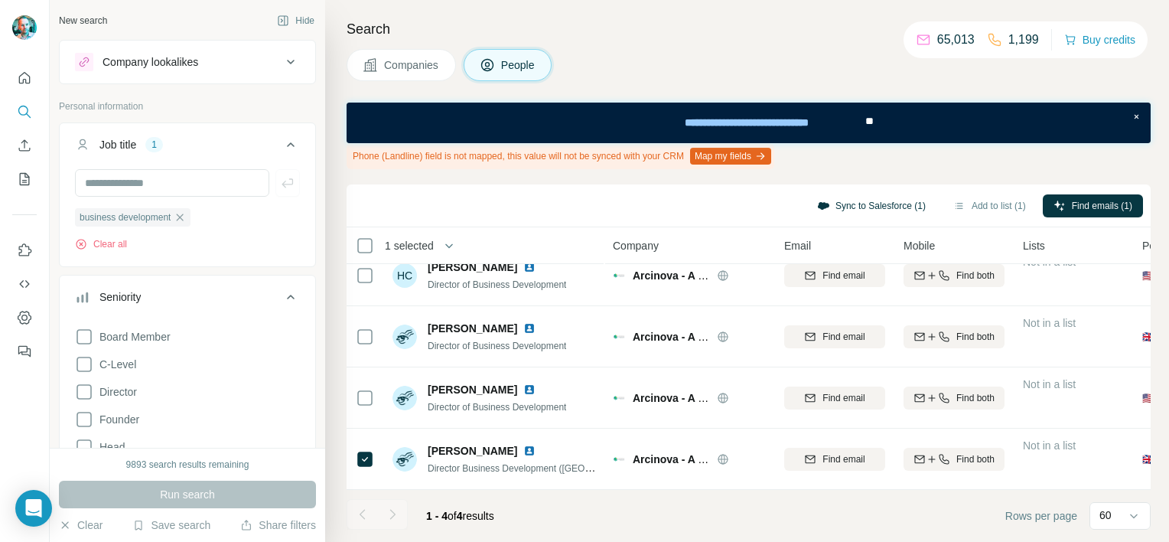
click at [872, 205] on button "Sync to Salesforce (1)" at bounding box center [871, 205] width 130 height 23
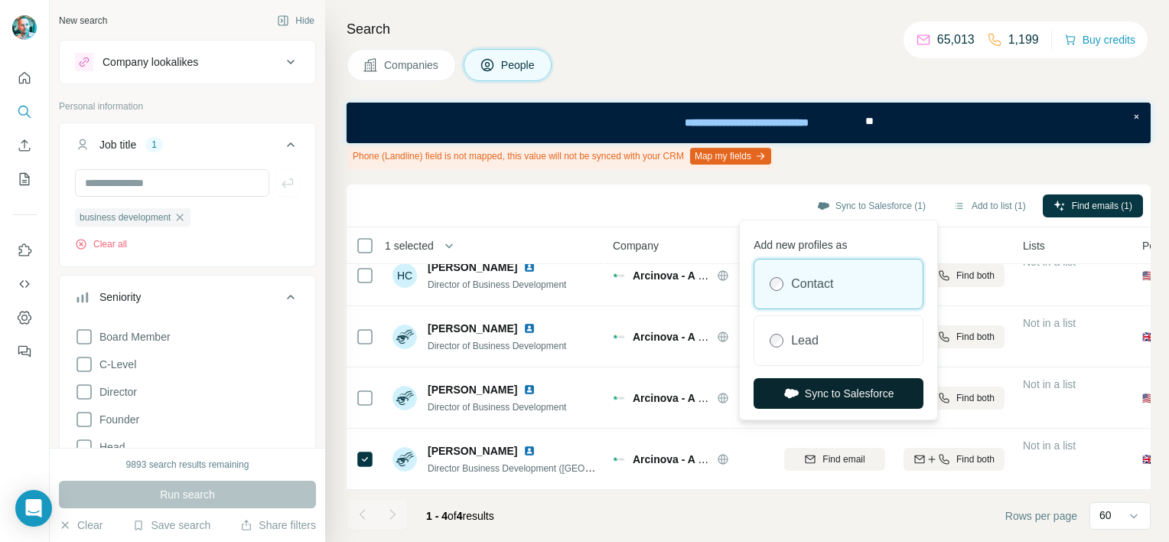
click at [840, 396] on button "Sync to Salesforce" at bounding box center [838, 393] width 170 height 31
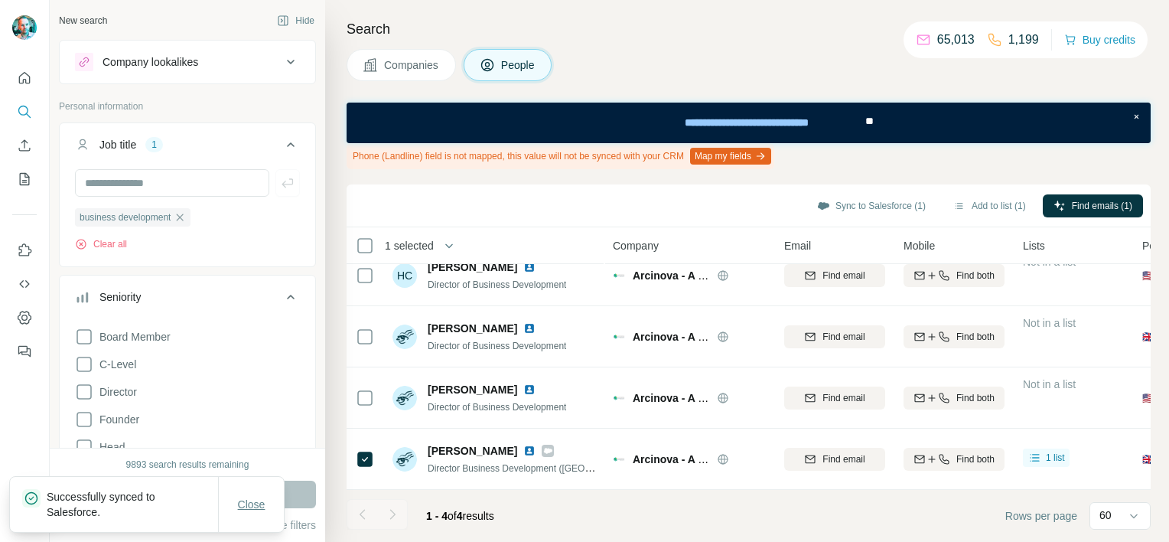
click at [242, 499] on span "Close" at bounding box center [252, 503] width 28 height 15
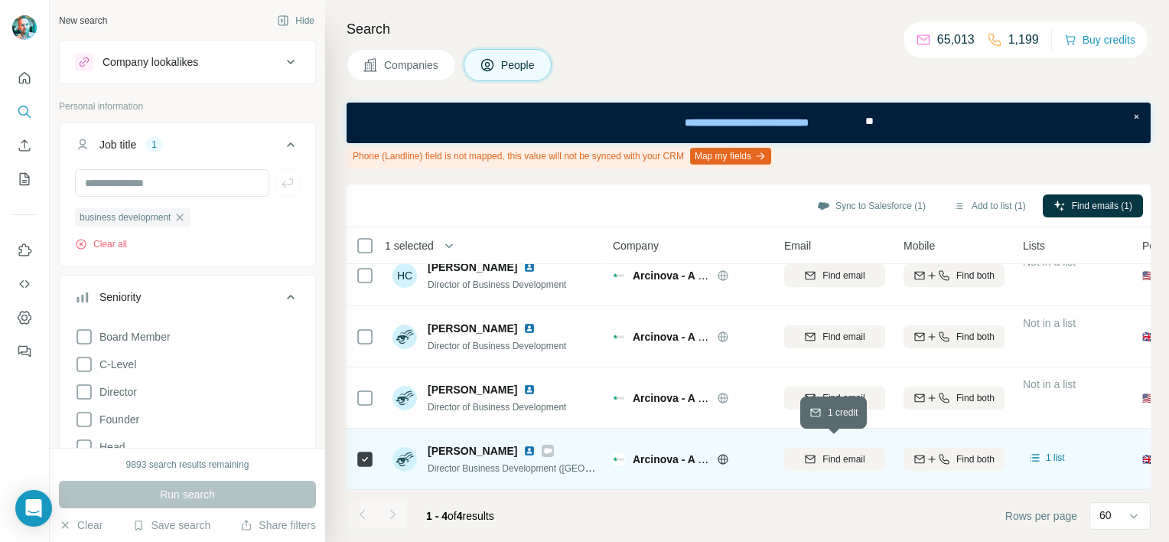
click at [855, 452] on span "Find email" at bounding box center [843, 459] width 42 height 14
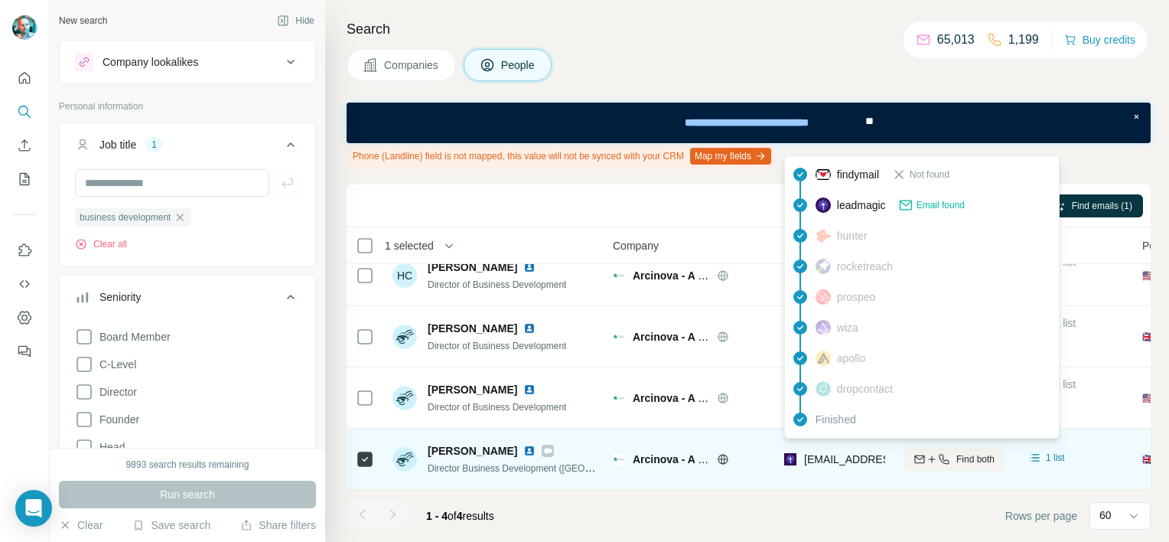
click at [847, 453] on span "[EMAIL_ADDRESS][DOMAIN_NAME]" at bounding box center [894, 459] width 181 height 12
click at [831, 468] on div "[EMAIL_ADDRESS][DOMAIN_NAME]" at bounding box center [834, 459] width 101 height 42
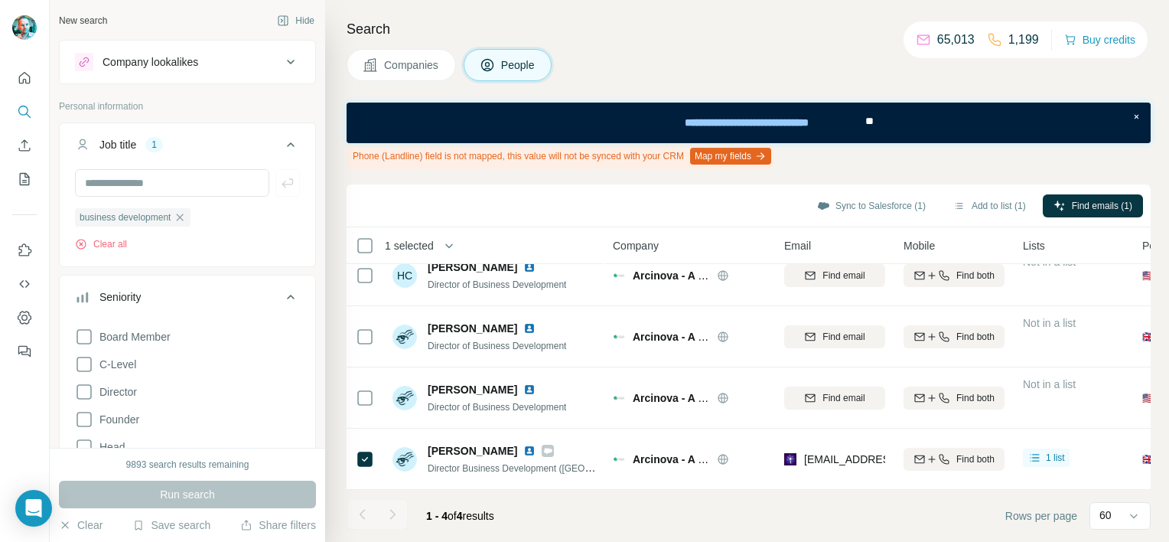
drag, startPoint x: 826, startPoint y: 451, endPoint x: 786, endPoint y: 520, distance: 79.5
click at [786, 520] on footer "1 - 4 of 4 results Rows per page 60" at bounding box center [749, 516] width 804 height 52
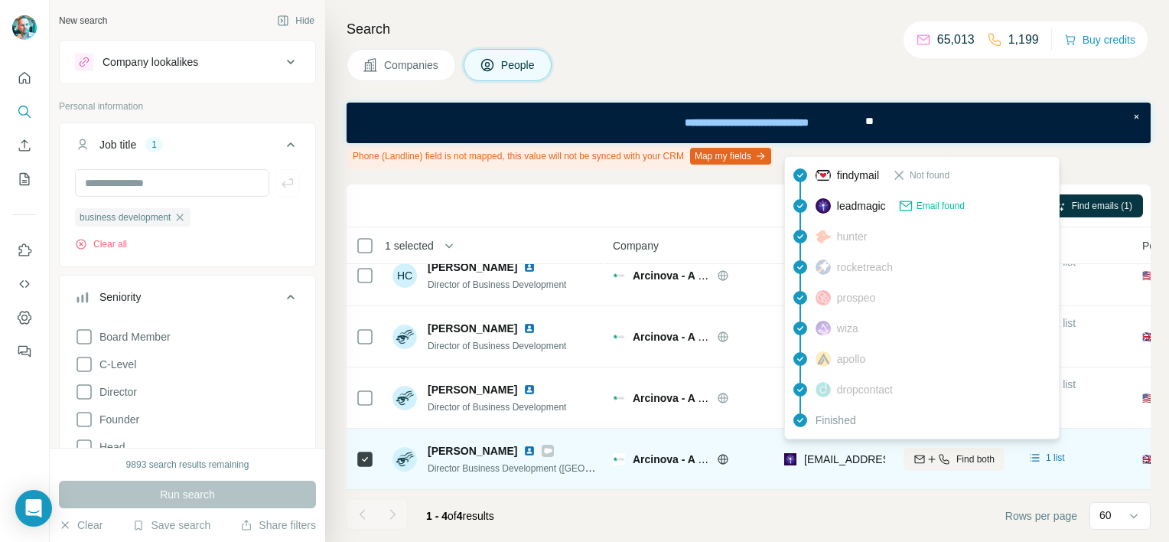
click at [828, 453] on span "[EMAIL_ADDRESS][DOMAIN_NAME]" at bounding box center [894, 459] width 181 height 12
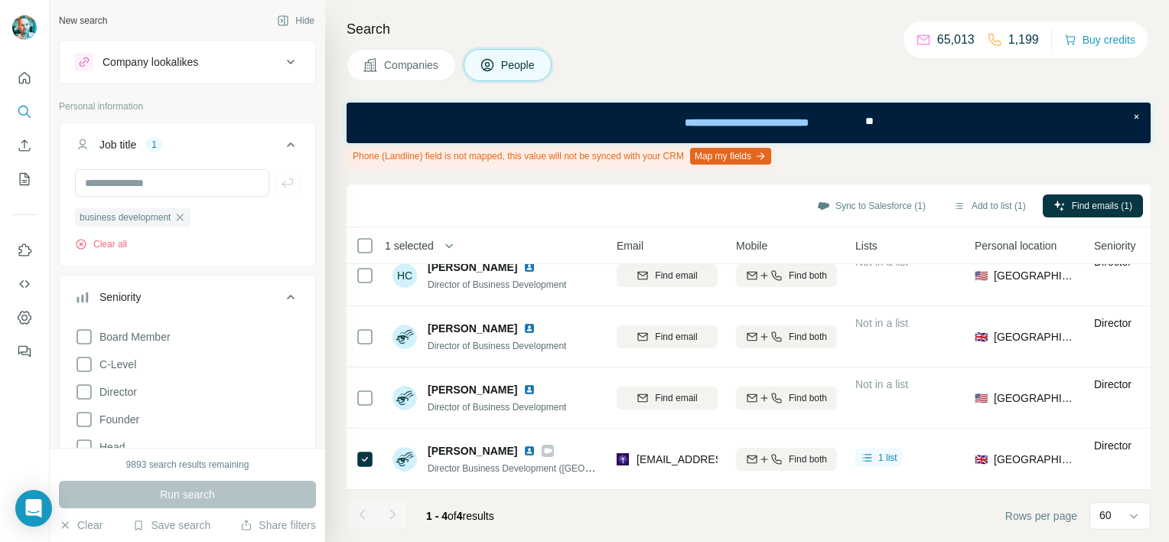
scroll to position [27, 164]
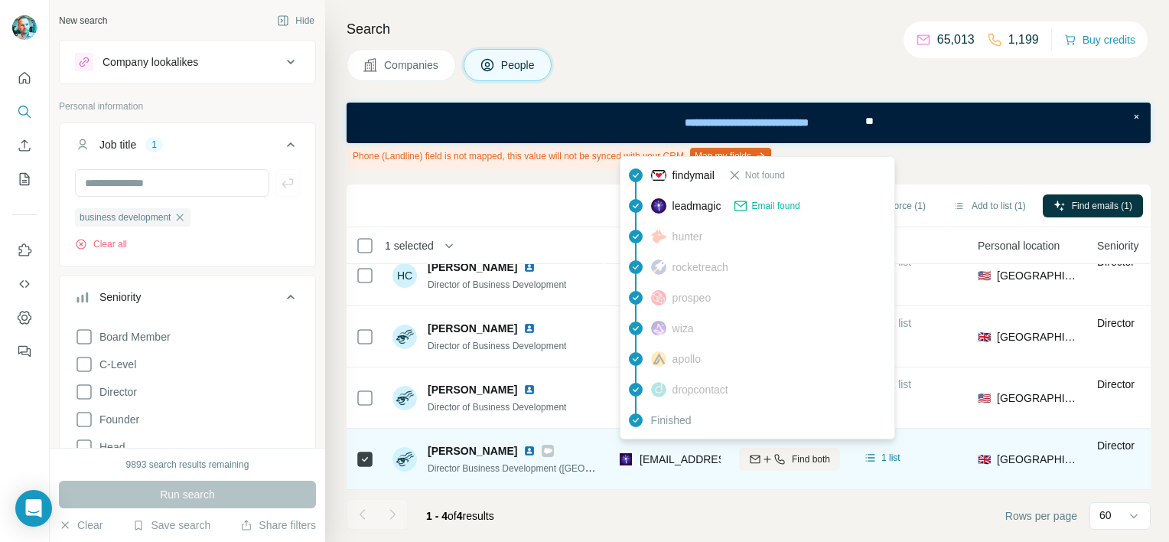
click at [719, 453] on span "[EMAIL_ADDRESS][DOMAIN_NAME]" at bounding box center [729, 459] width 181 height 12
click at [698, 453] on span "[EMAIL_ADDRESS][DOMAIN_NAME]" at bounding box center [729, 459] width 181 height 12
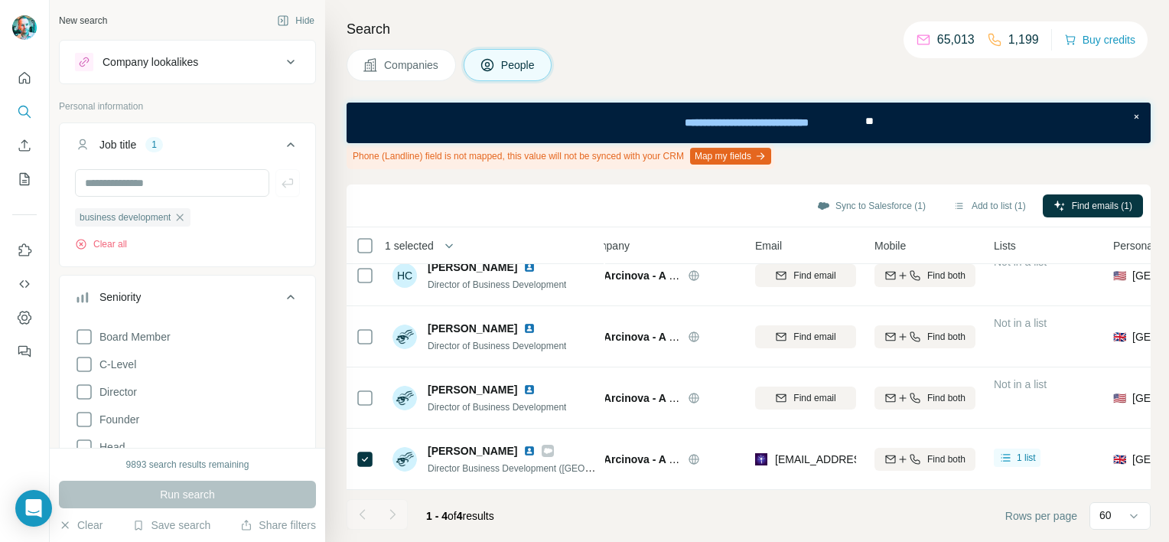
scroll to position [27, 0]
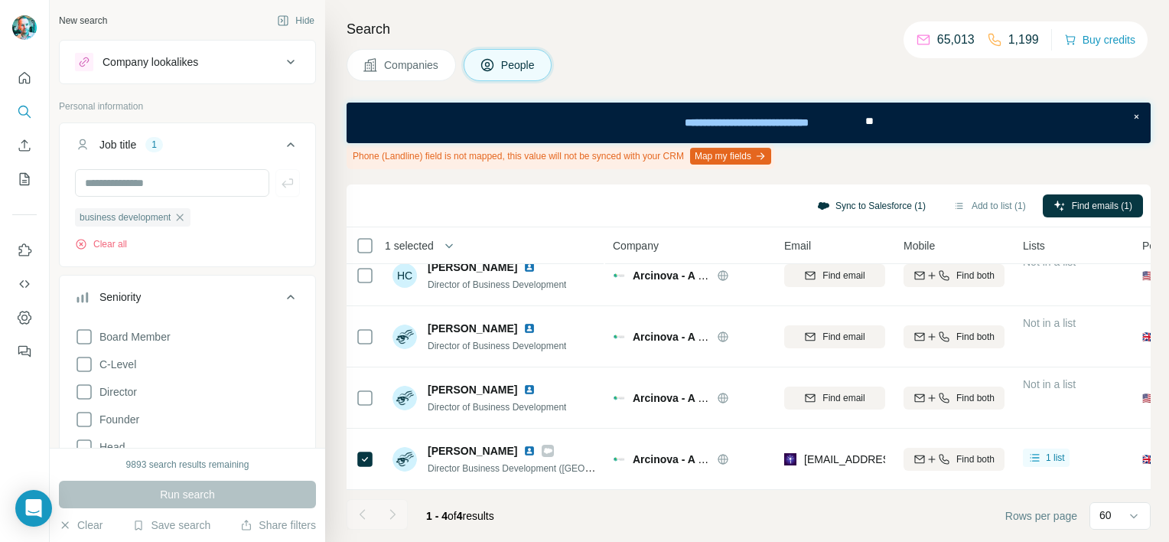
click at [883, 203] on button "Sync to Salesforce (1)" at bounding box center [871, 205] width 130 height 23
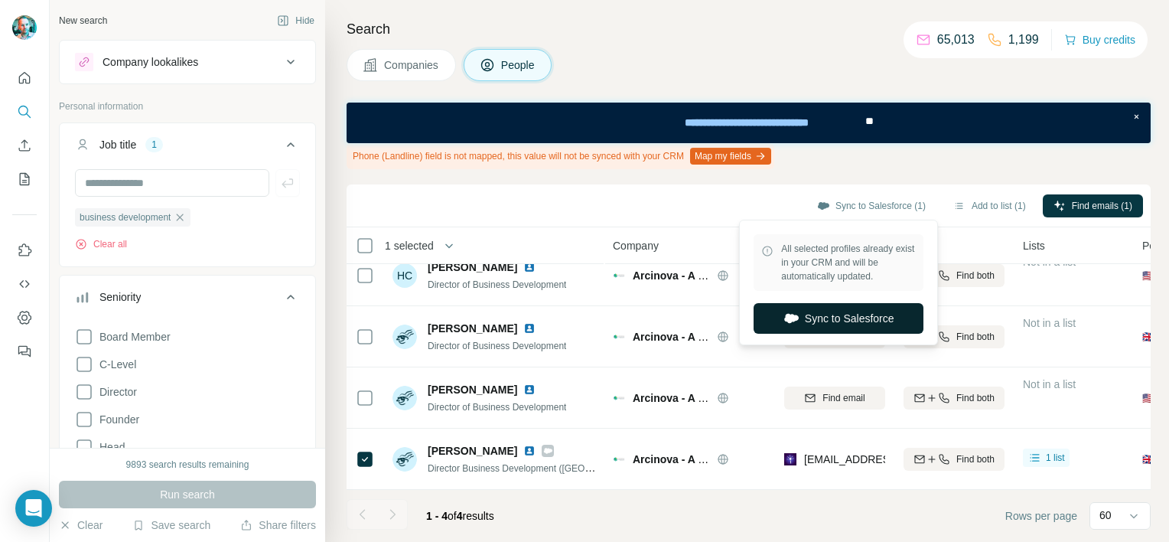
click at [858, 317] on button "Sync to Salesforce" at bounding box center [838, 318] width 170 height 31
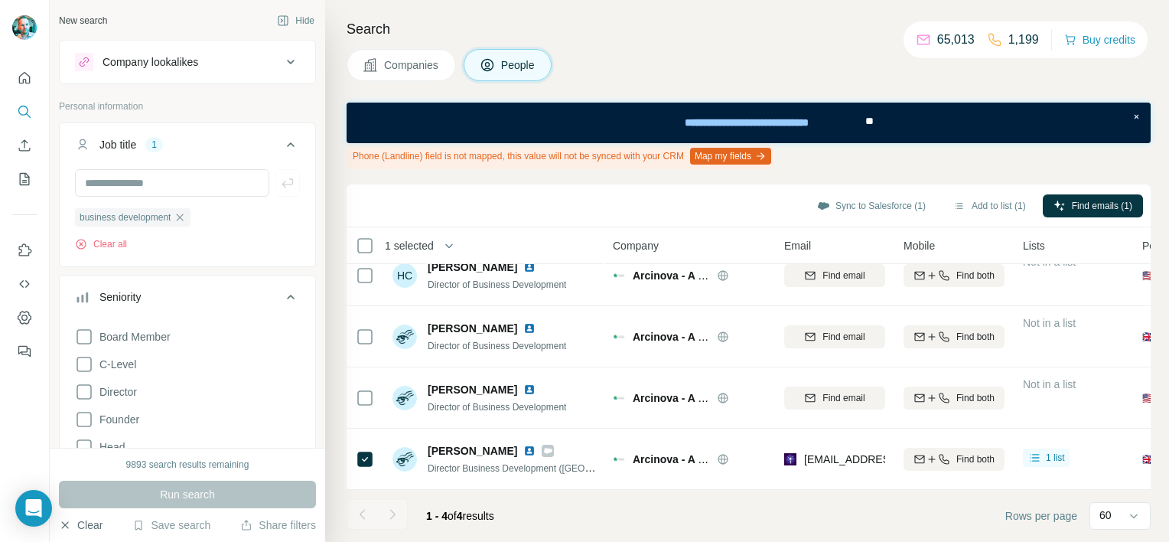
click at [90, 526] on button "Clear" at bounding box center [81, 524] width 44 height 15
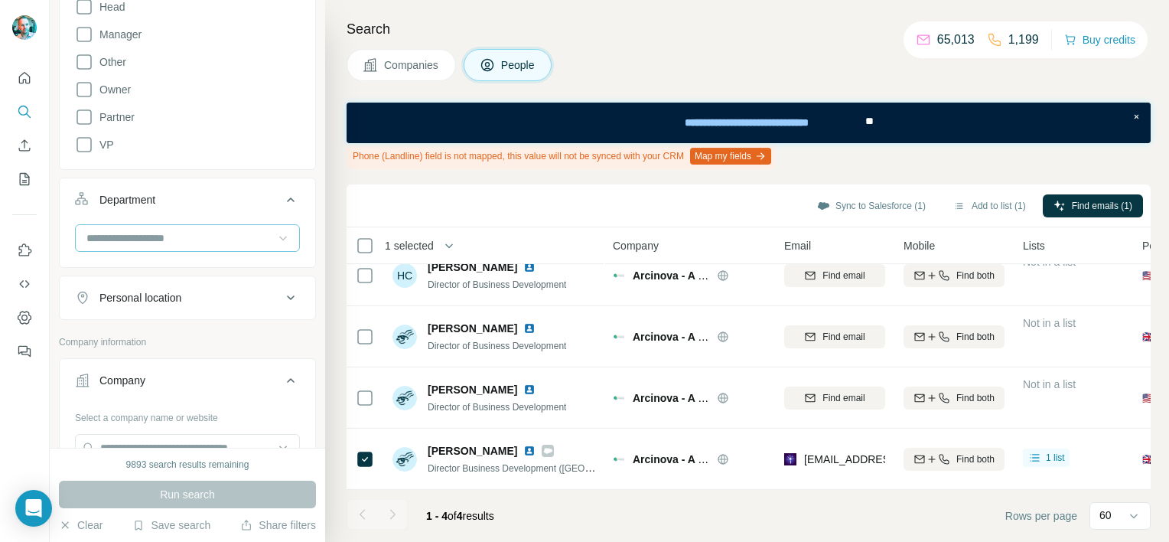
scroll to position [535, 0]
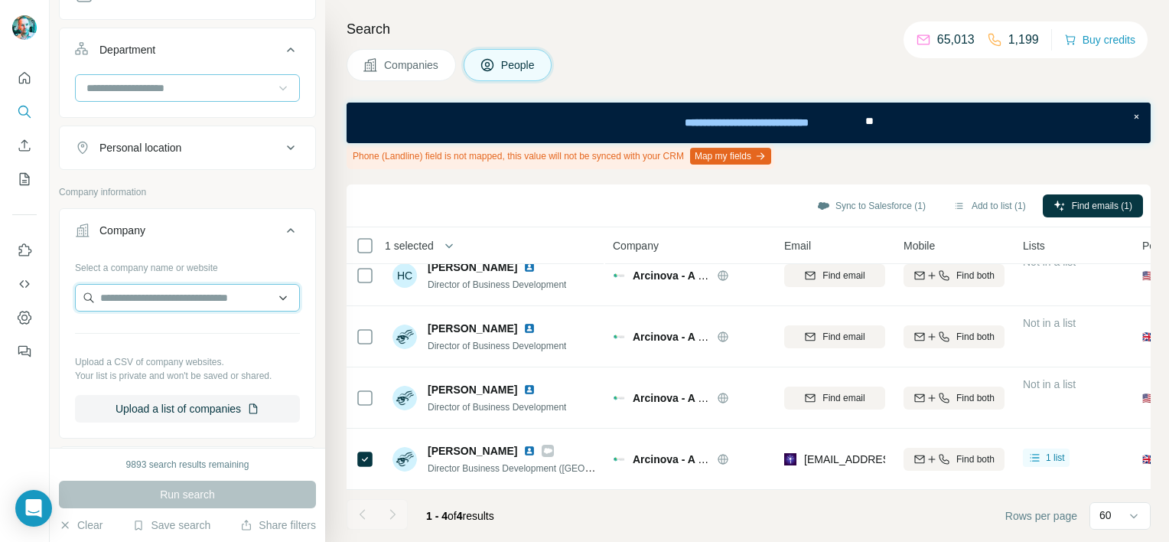
click at [131, 294] on input "text" at bounding box center [187, 298] width 225 height 28
paste input "**********"
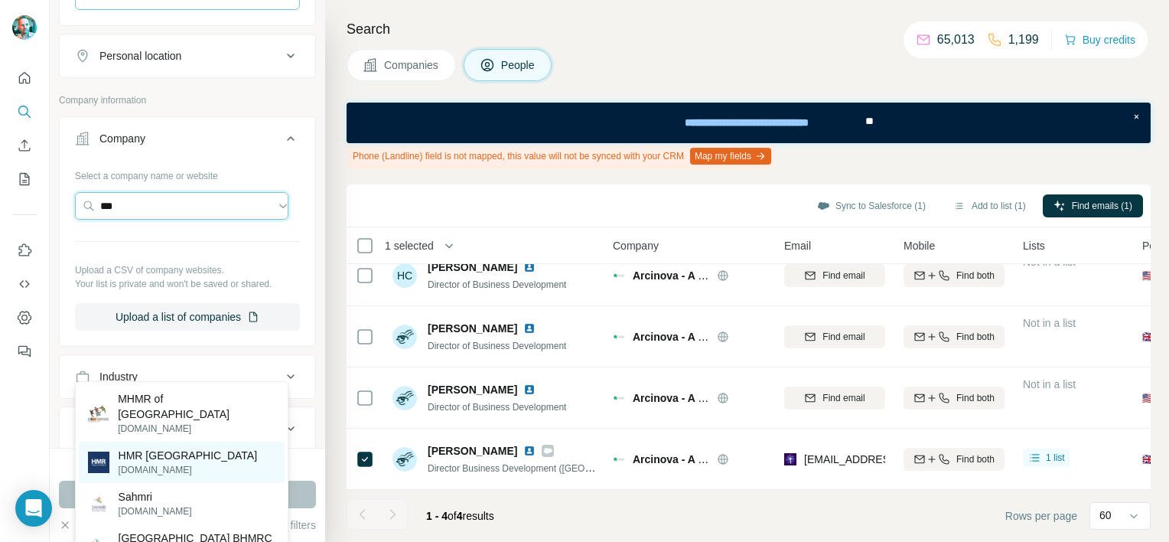
scroll to position [459, 0]
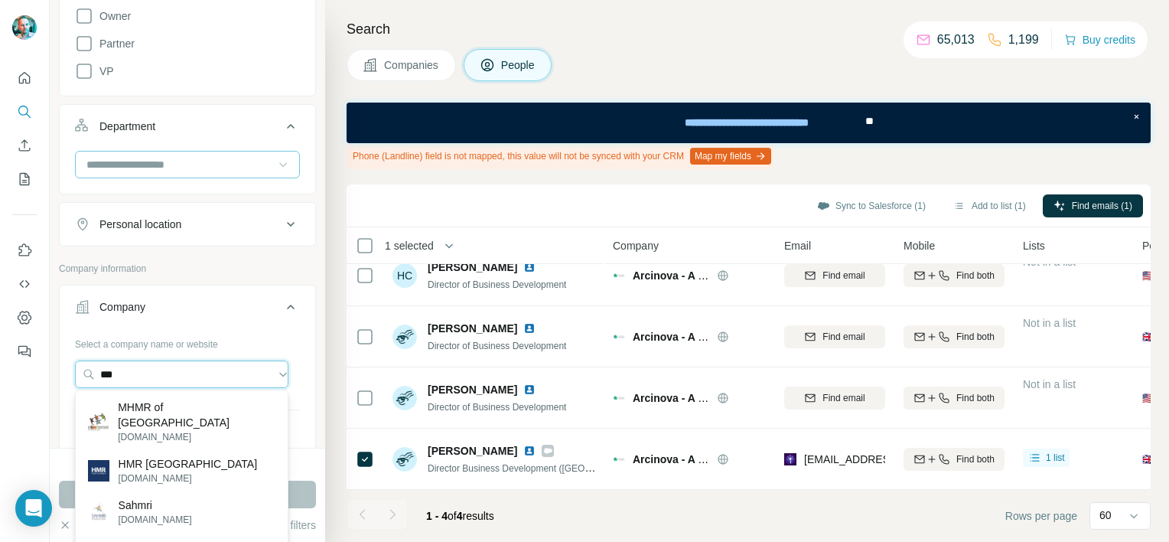
drag, startPoint x: 109, startPoint y: 373, endPoint x: 219, endPoint y: 352, distance: 111.5
click at [220, 361] on input "***" at bounding box center [181, 374] width 213 height 28
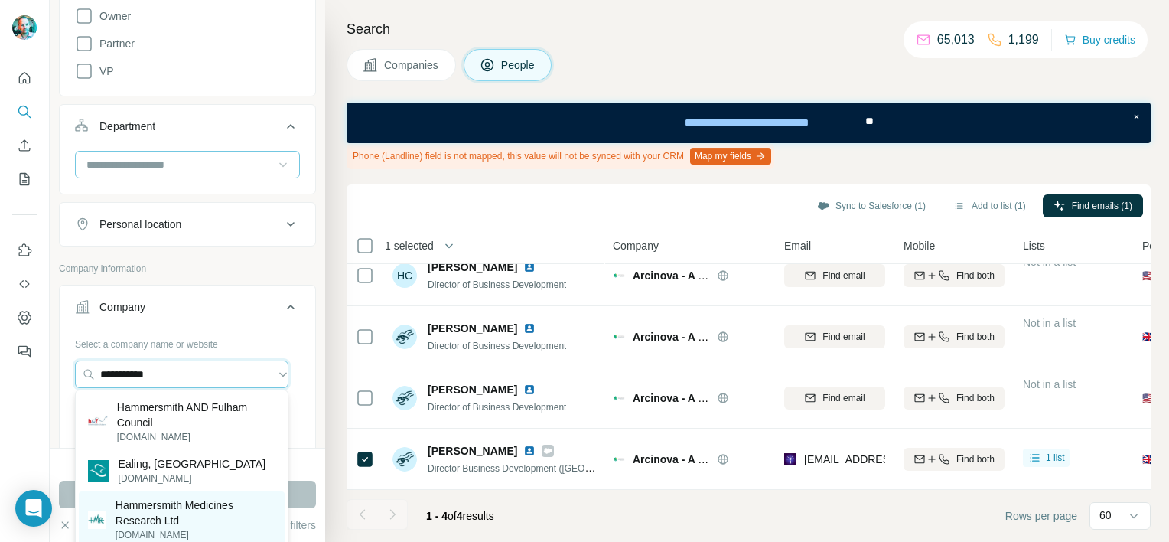
type input "**********"
click at [176, 516] on p "Hammersmith Medicines Research Ltd" at bounding box center [196, 512] width 160 height 31
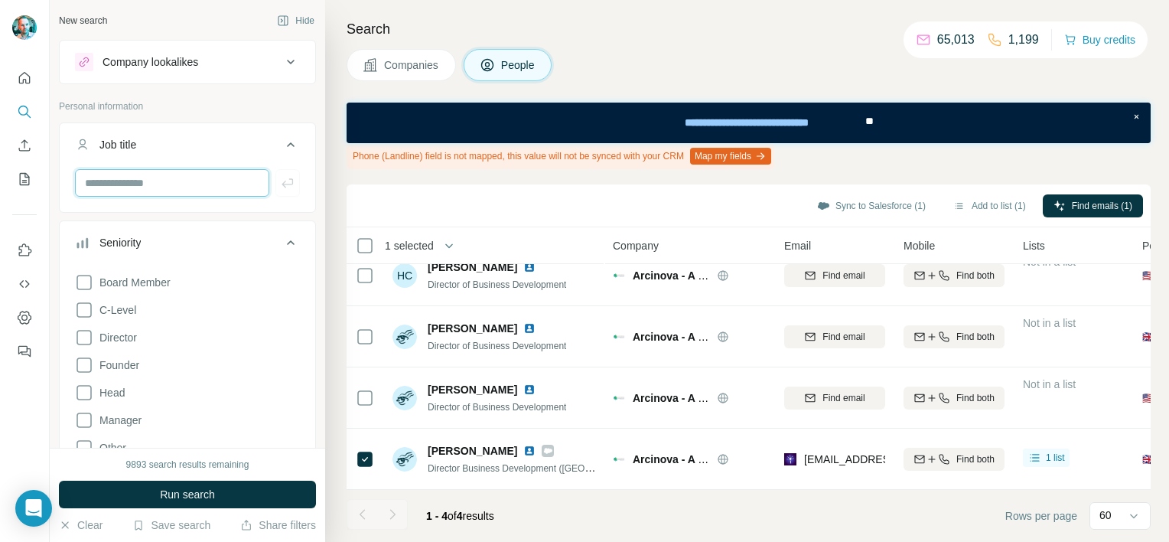
click at [135, 177] on input "text" at bounding box center [172, 183] width 194 height 28
type input "**********"
click at [281, 181] on icon "button" at bounding box center [286, 182] width 11 height 9
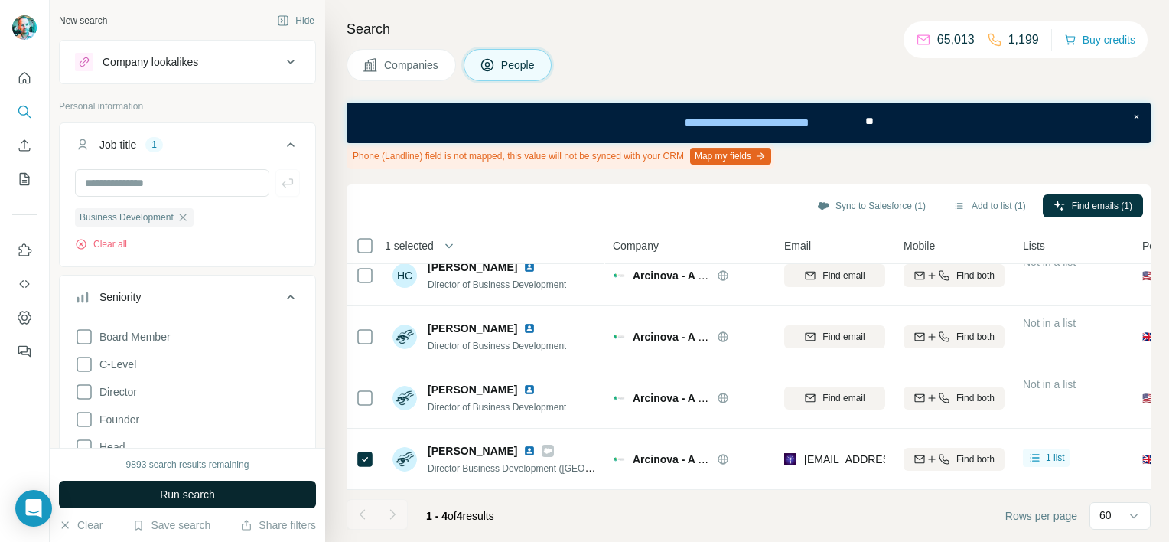
click at [171, 497] on span "Run search" at bounding box center [187, 493] width 55 height 15
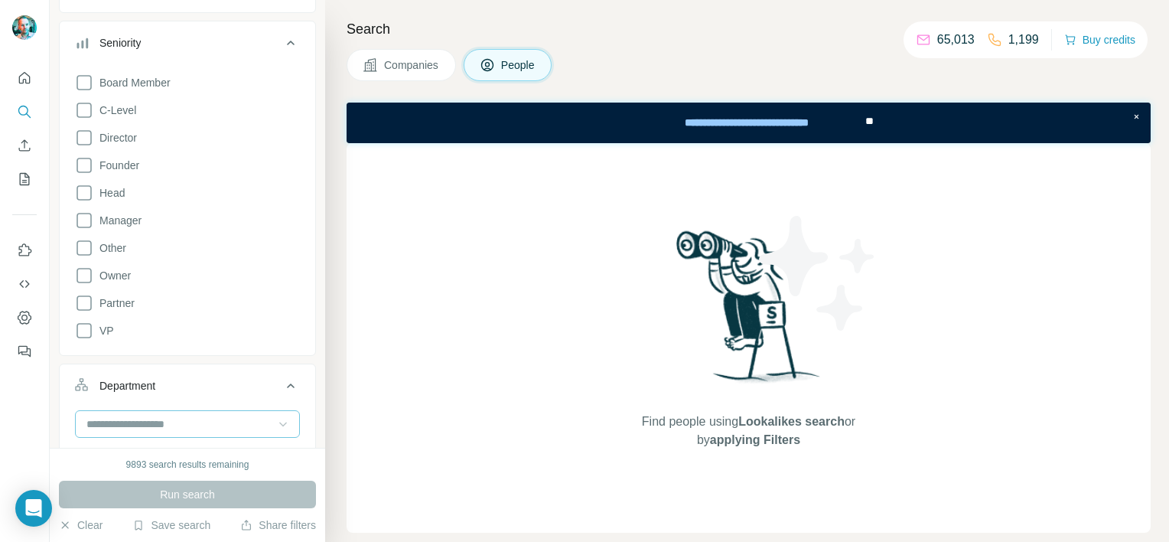
scroll to position [24, 0]
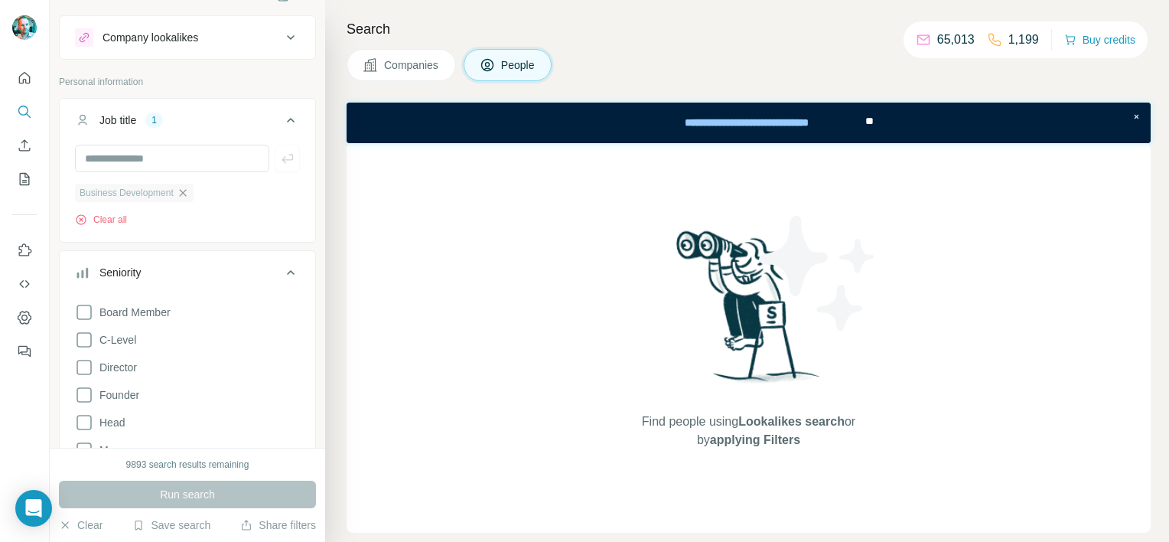
click at [184, 195] on icon "button" at bounding box center [182, 192] width 7 height 7
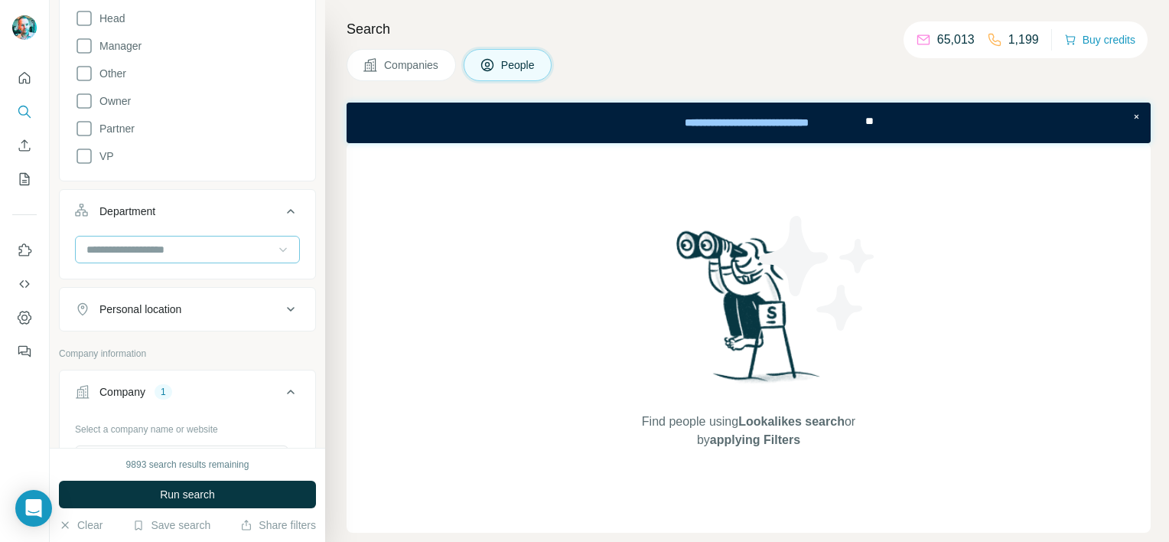
scroll to position [382, 0]
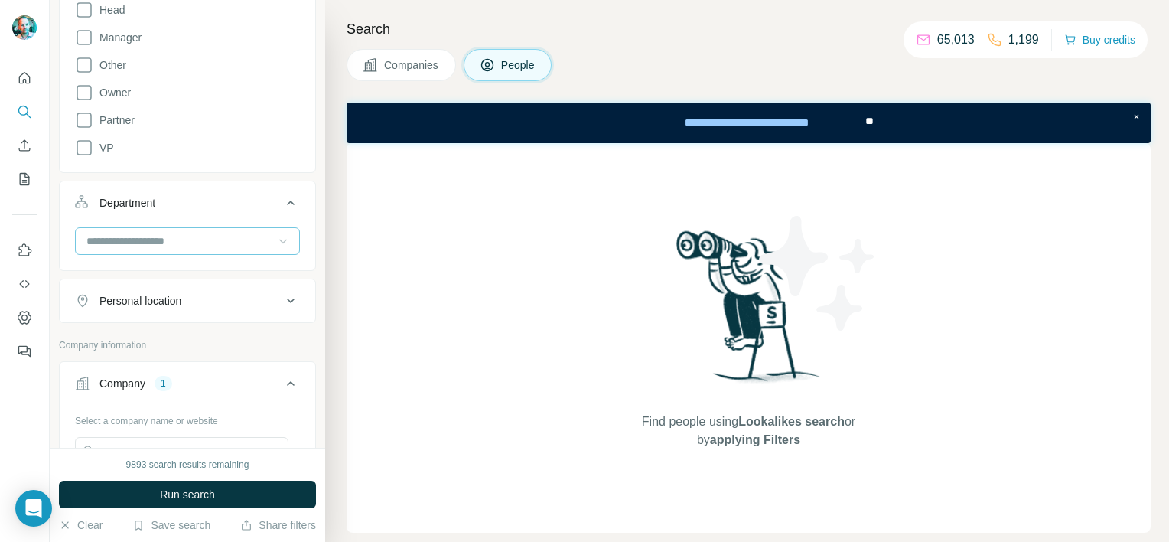
click at [142, 246] on input at bounding box center [179, 241] width 189 height 17
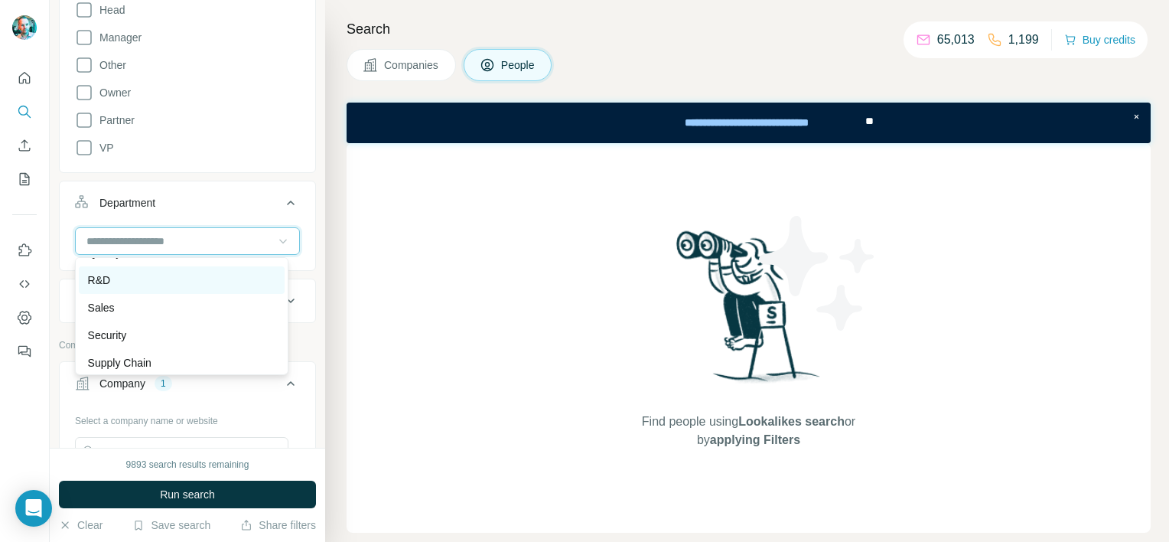
scroll to position [551, 0]
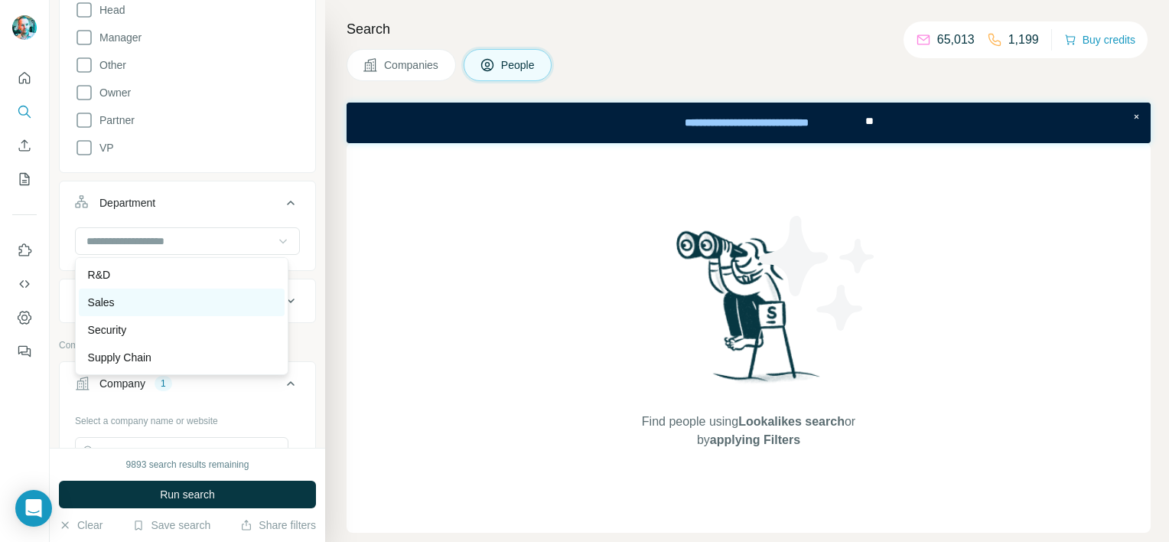
click at [105, 303] on p "Sales" at bounding box center [101, 301] width 27 height 15
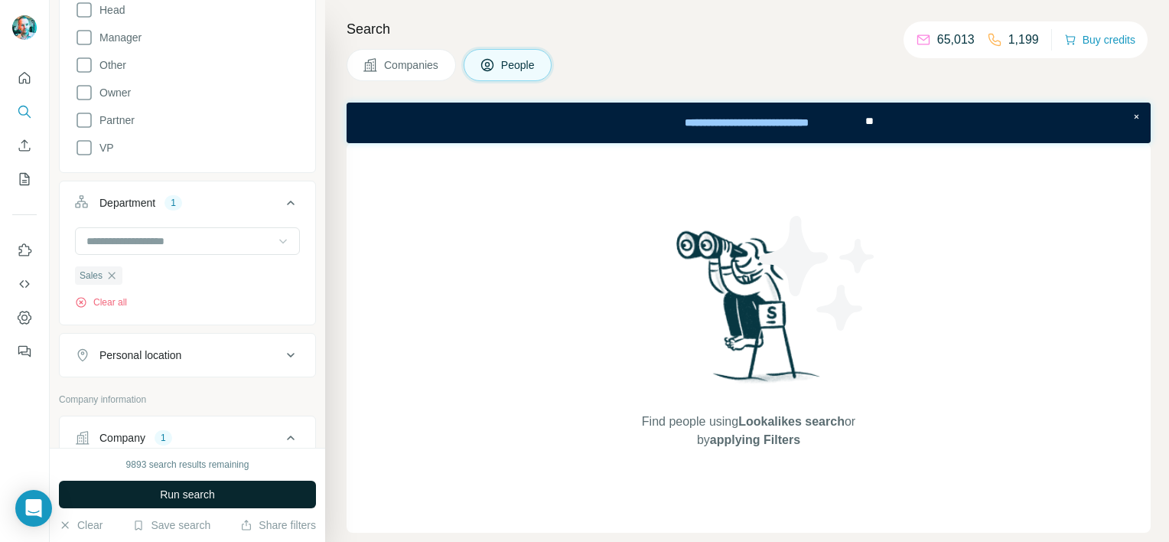
click at [192, 496] on span "Run search" at bounding box center [187, 493] width 55 height 15
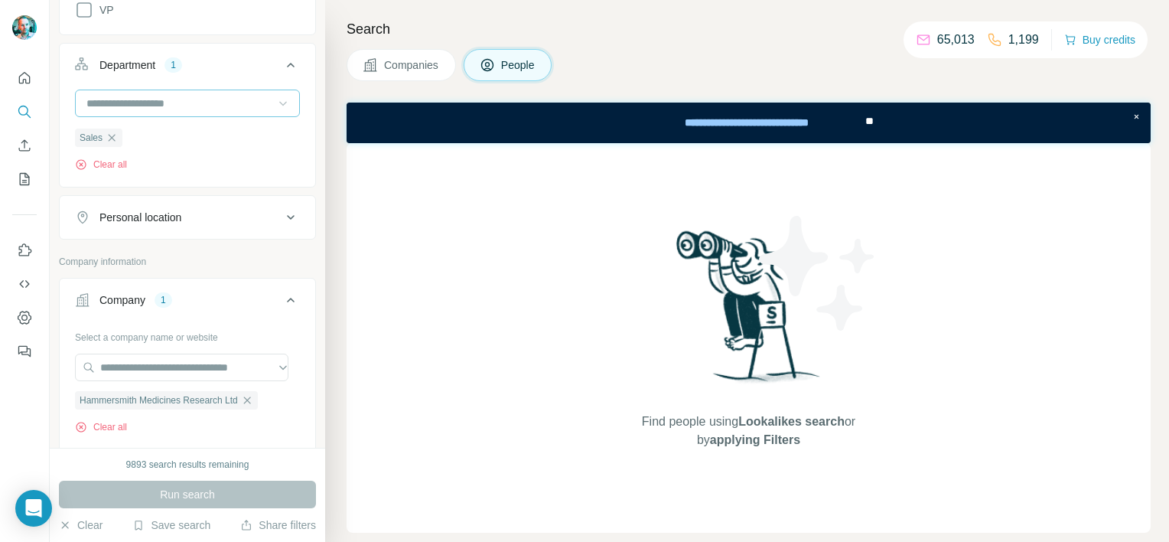
scroll to position [535, 0]
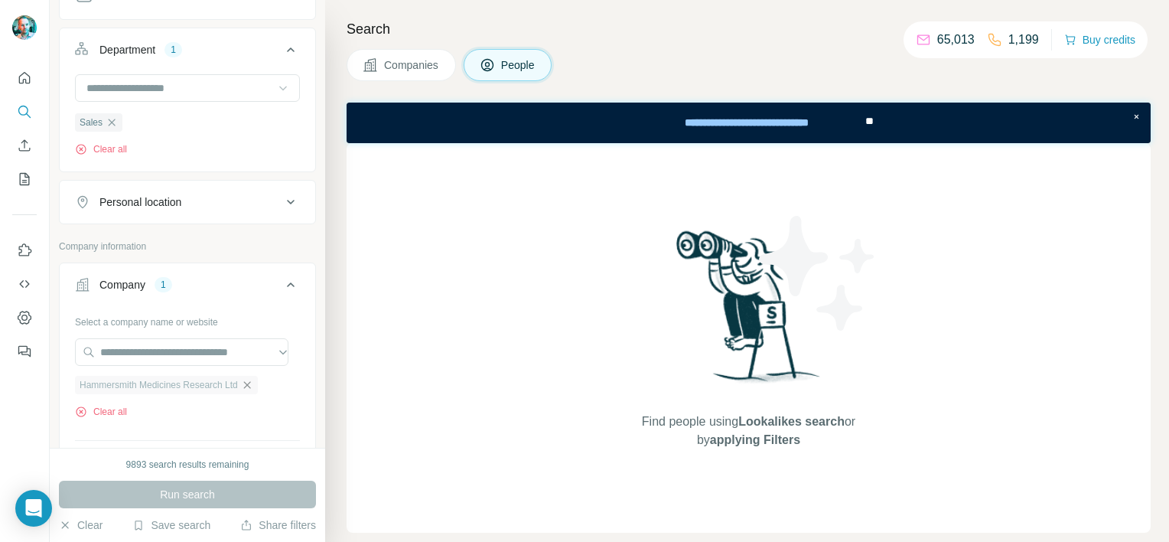
click at [253, 386] on icon "button" at bounding box center [247, 385] width 12 height 12
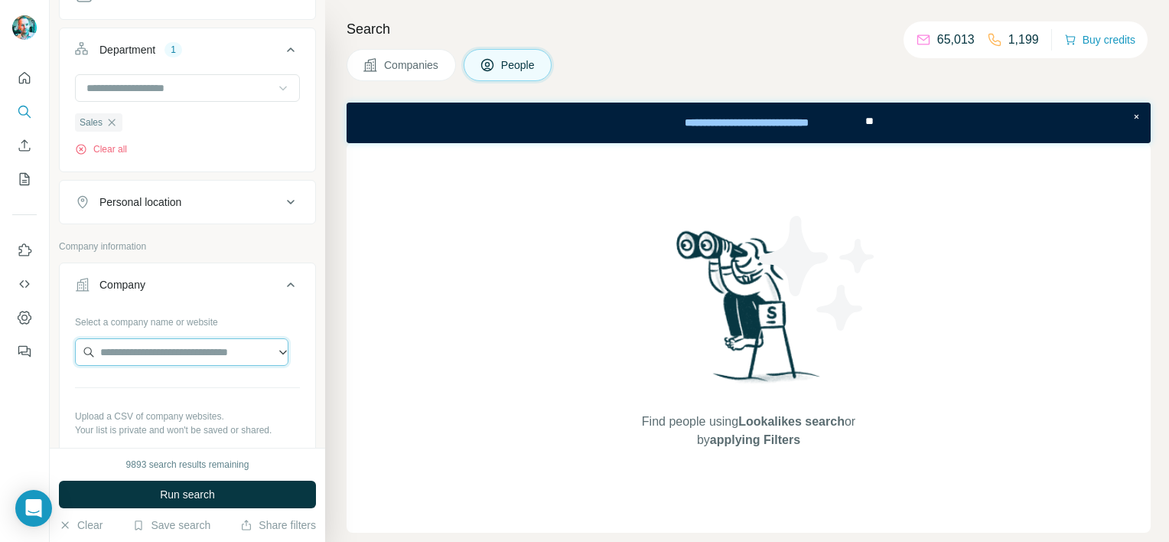
click at [174, 353] on input "text" at bounding box center [181, 352] width 213 height 28
type input "**********"
